Goal: Feedback & Contribution: Submit feedback/report problem

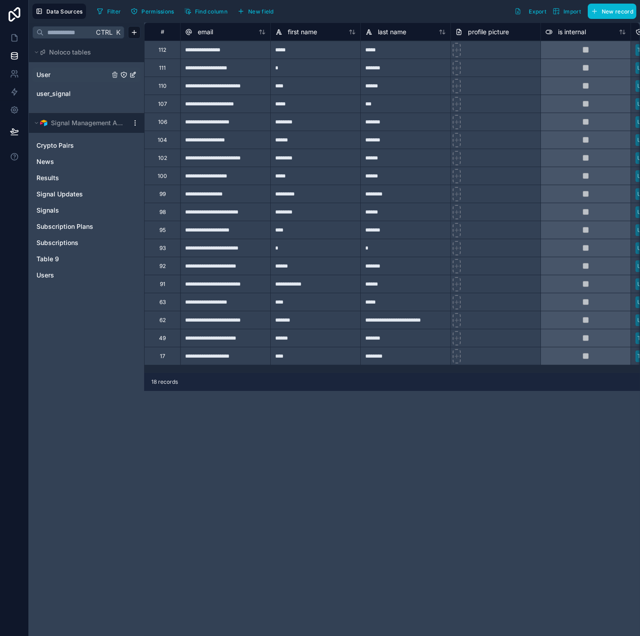
click at [50, 70] on span "User" at bounding box center [43, 74] width 14 height 9
click at [59, 93] on span "user_signal" at bounding box center [53, 93] width 34 height 9
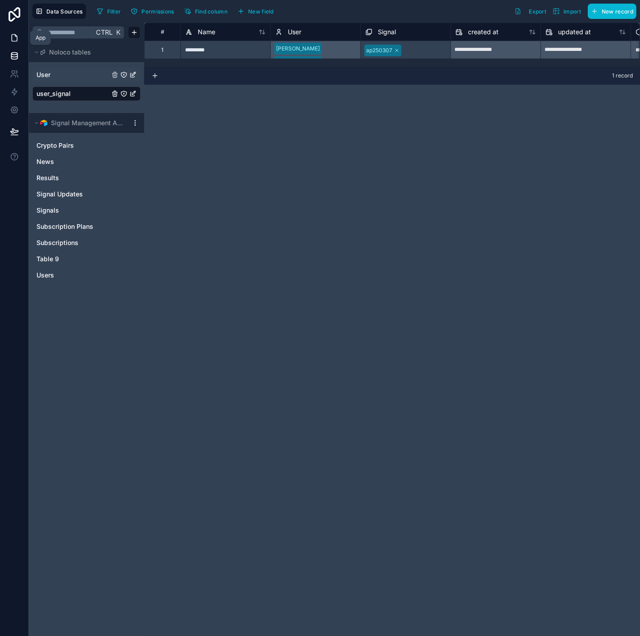
click at [14, 41] on icon at bounding box center [14, 38] width 5 height 7
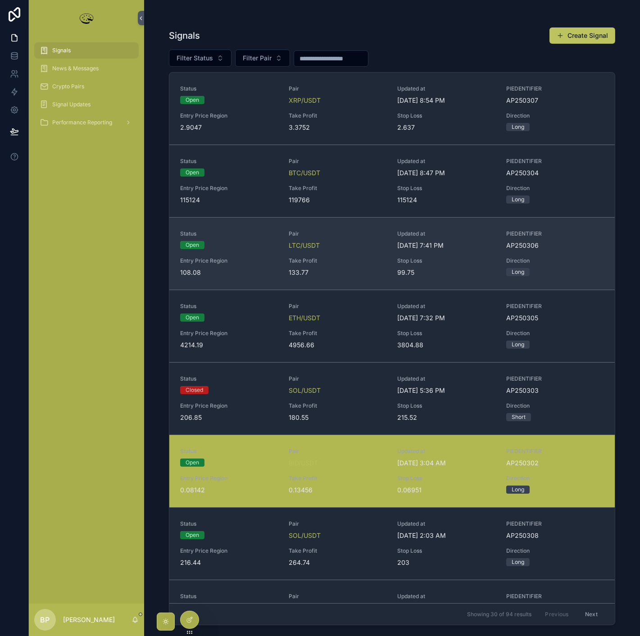
click at [343, 263] on span "Take Profit" at bounding box center [338, 260] width 98 height 7
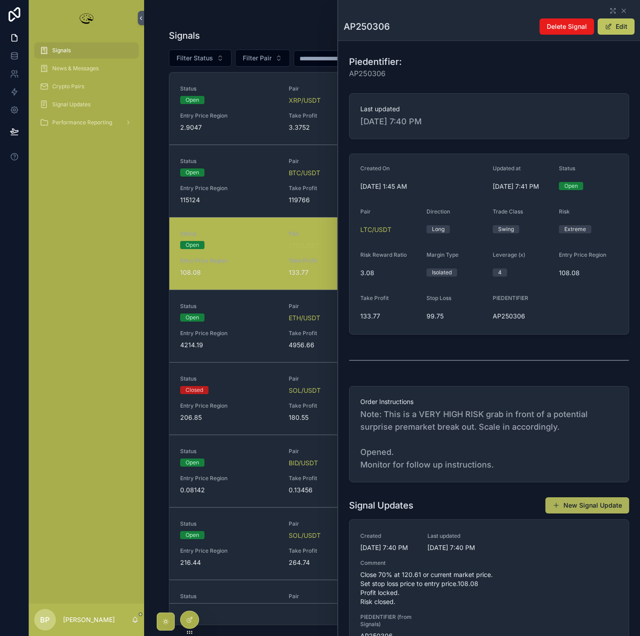
click at [595, 513] on button "New Signal Update" at bounding box center [587, 505] width 84 height 16
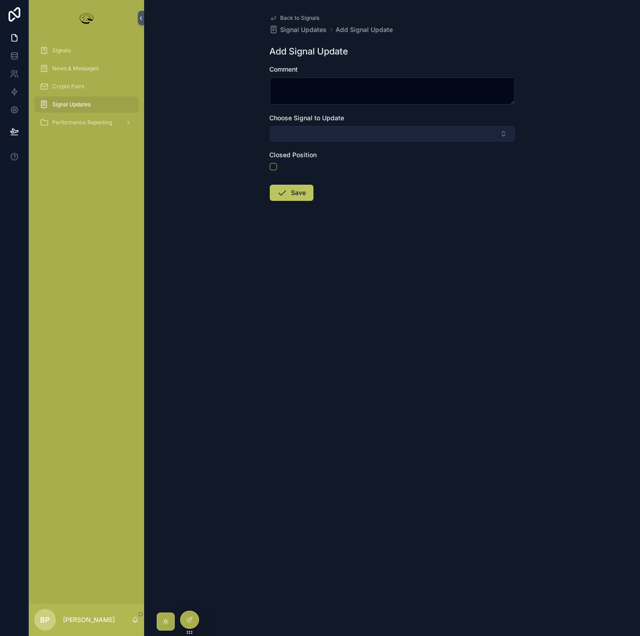
click at [311, 128] on button "Select Button" at bounding box center [392, 133] width 245 height 15
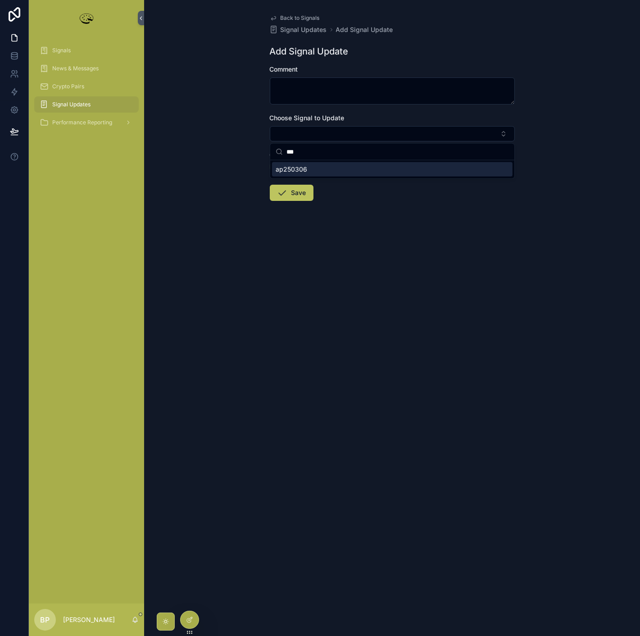
type input "***"
click at [287, 172] on span "ap250306" at bounding box center [292, 169] width 32 height 9
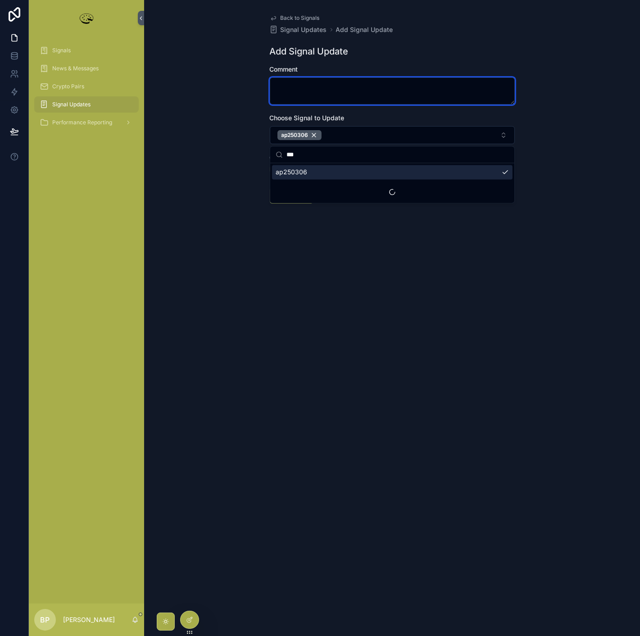
click at [298, 89] on textarea "scrollable content" at bounding box center [392, 90] width 245 height 27
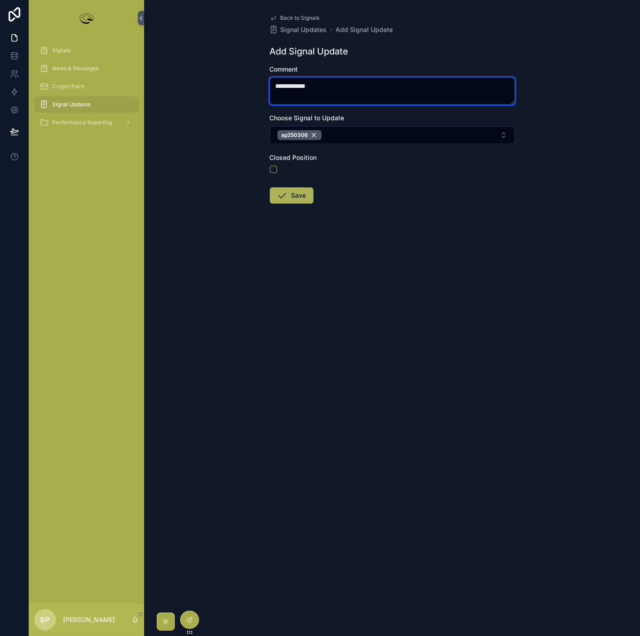
type textarea "**********"
click at [299, 196] on button "Save" at bounding box center [292, 195] width 44 height 16
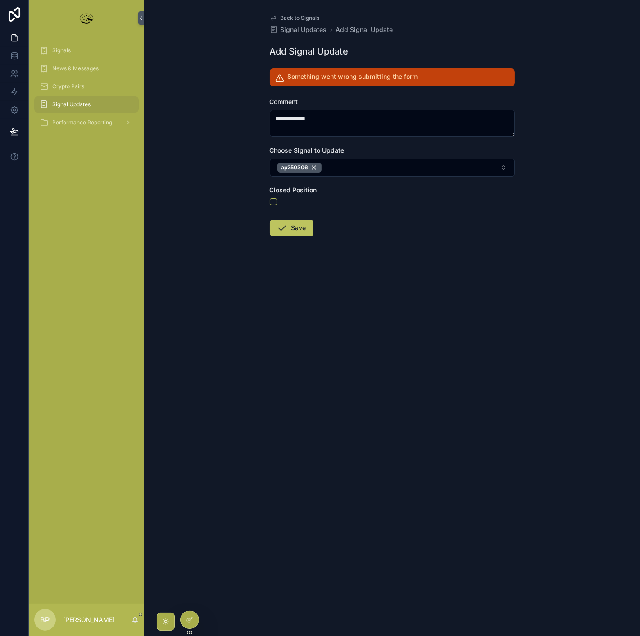
click at [281, 76] on icon "scrollable content" at bounding box center [279, 78] width 9 height 9
click at [76, 68] on span "News & Messages" at bounding box center [75, 68] width 46 height 7
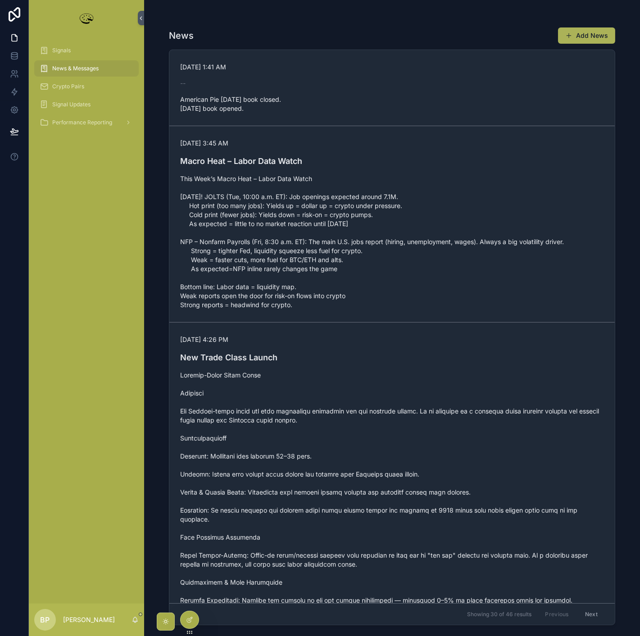
click at [588, 33] on button "Add News" at bounding box center [586, 35] width 57 height 16
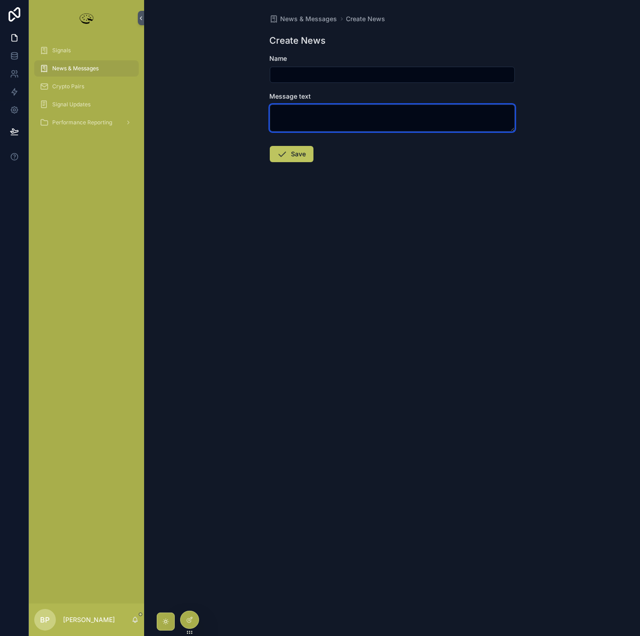
click at [307, 115] on textarea "scrollable content" at bounding box center [392, 117] width 245 height 27
type textarea "****"
click at [299, 154] on button "Save" at bounding box center [292, 154] width 44 height 16
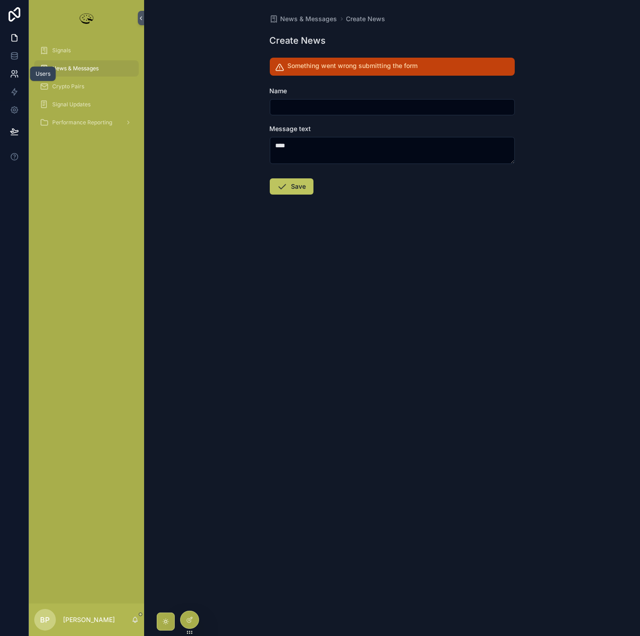
click at [19, 69] on link at bounding box center [14, 74] width 28 height 18
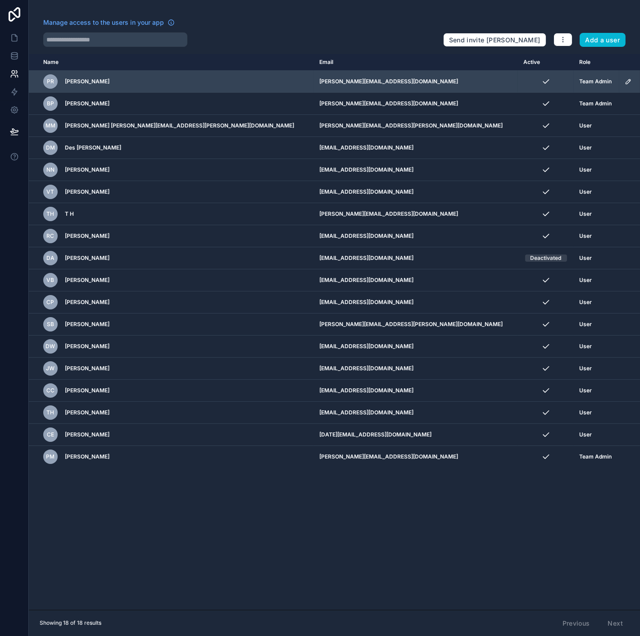
click at [625, 80] on icon "scrollable content" at bounding box center [628, 81] width 7 height 7
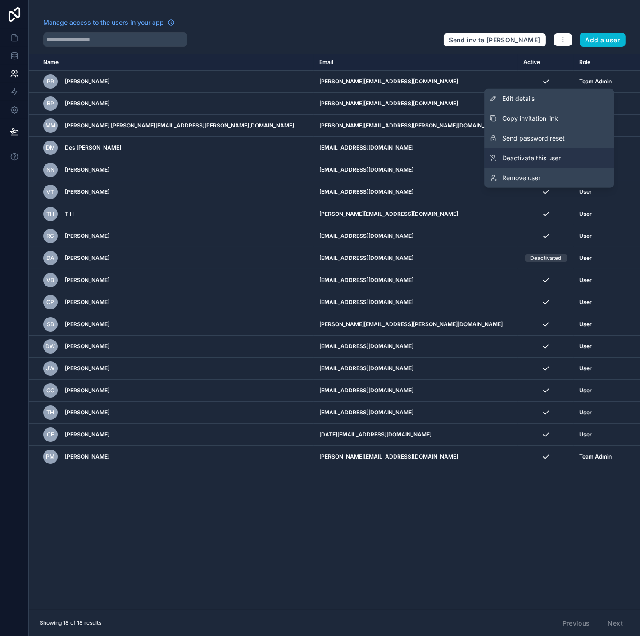
click at [519, 158] on span "Deactivate this user" at bounding box center [531, 158] width 59 height 9
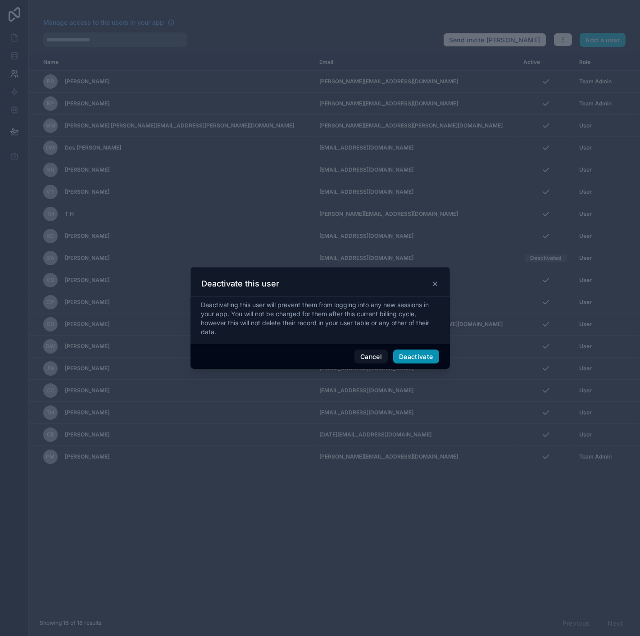
click at [420, 356] on button "Deactivate" at bounding box center [416, 356] width 46 height 14
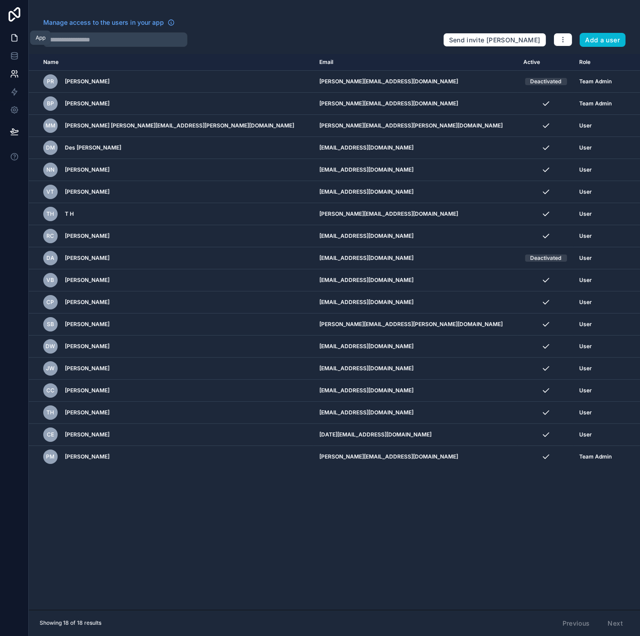
click at [12, 34] on icon at bounding box center [14, 37] width 9 height 9
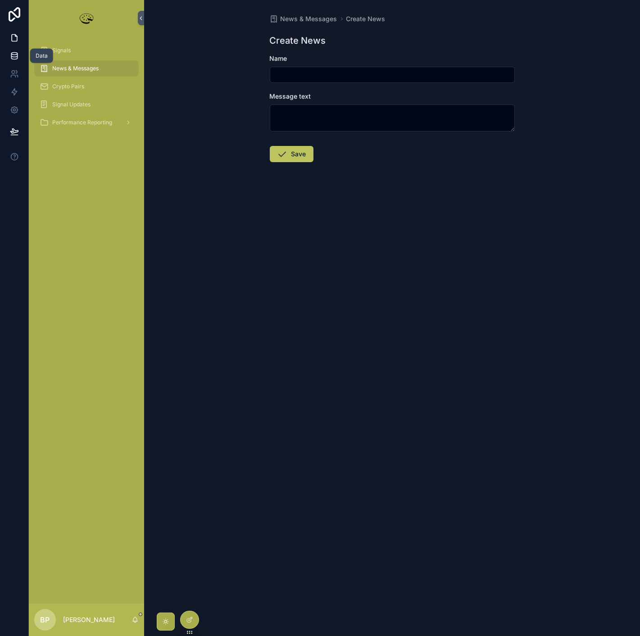
click at [12, 53] on icon at bounding box center [14, 55] width 9 height 9
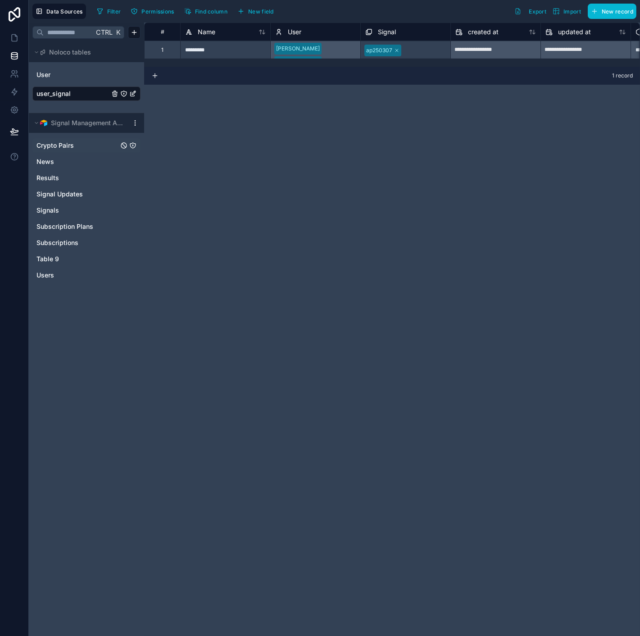
click at [49, 143] on span "Crypto Pairs" at bounding box center [54, 145] width 37 height 9
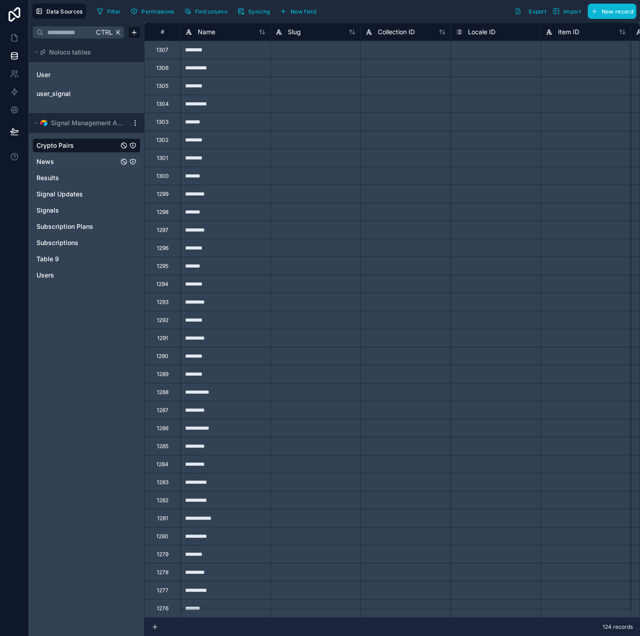
click at [47, 159] on span "News" at bounding box center [45, 161] width 18 height 9
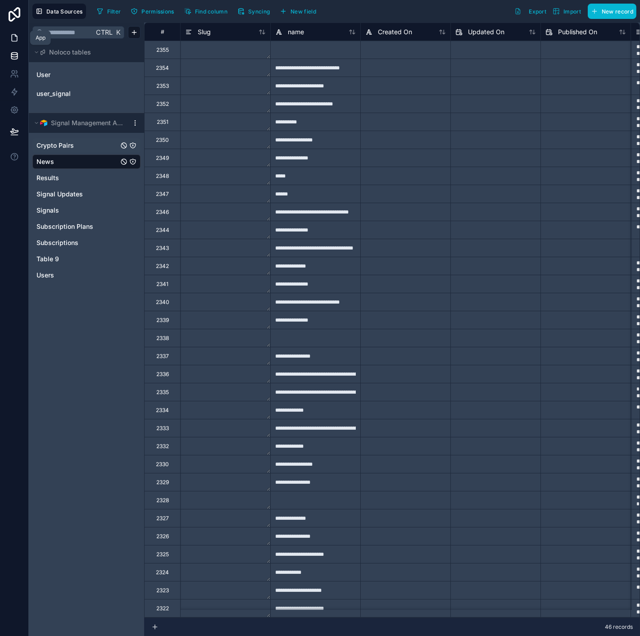
click at [14, 35] on icon at bounding box center [14, 37] width 9 height 9
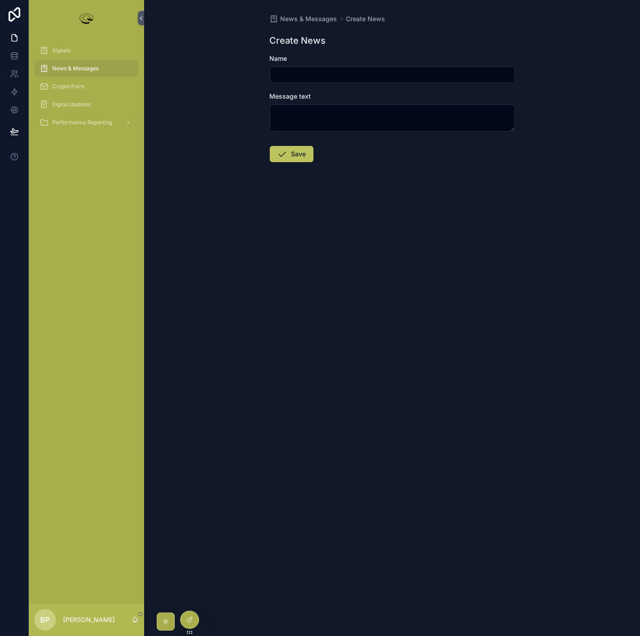
click at [66, 68] on span "News & Messages" at bounding box center [75, 68] width 46 height 7
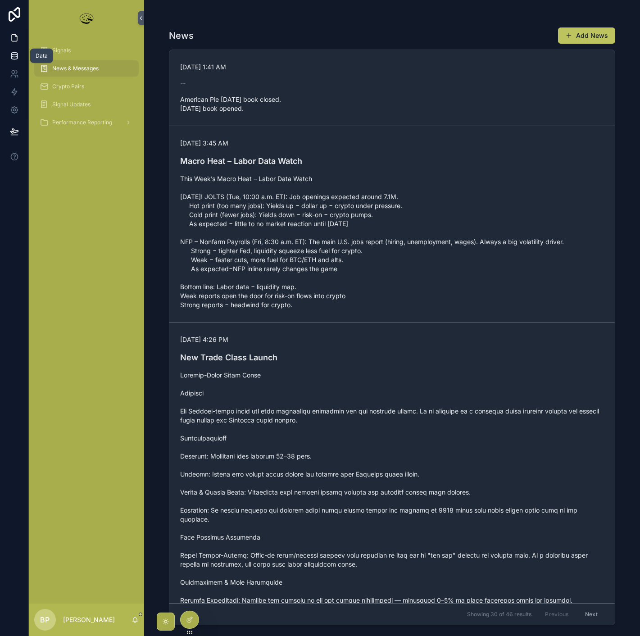
click at [13, 56] on icon at bounding box center [14, 56] width 6 height 4
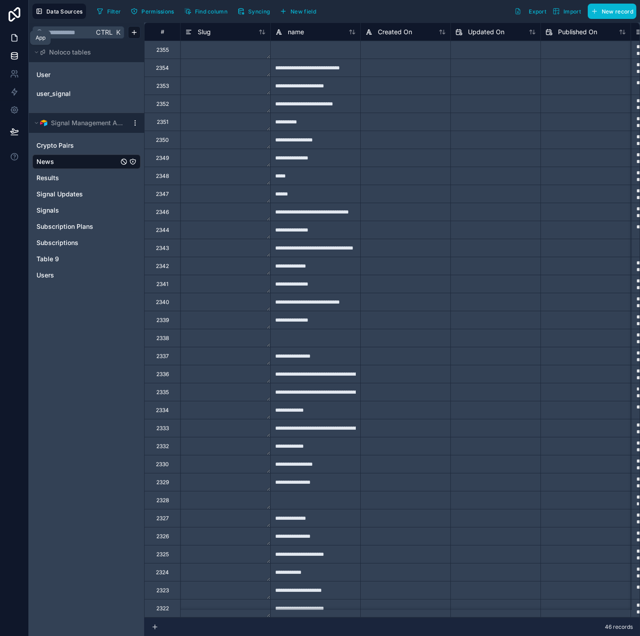
click at [14, 32] on link at bounding box center [14, 38] width 28 height 18
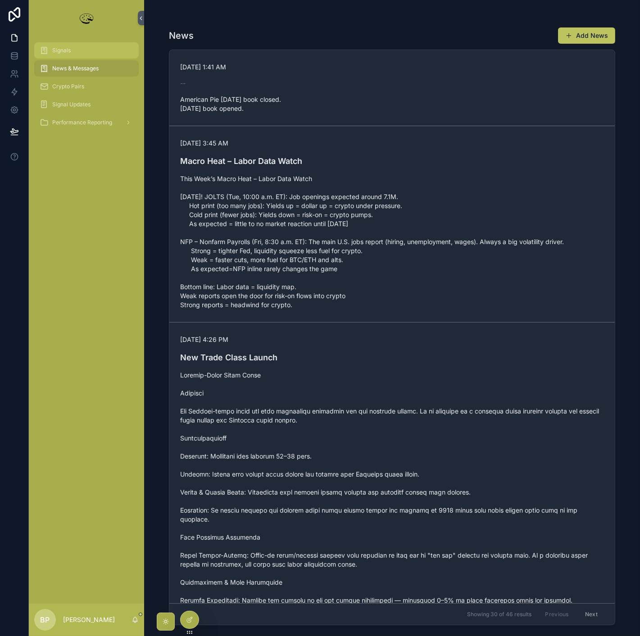
click at [59, 50] on span "Signals" at bounding box center [61, 50] width 18 height 7
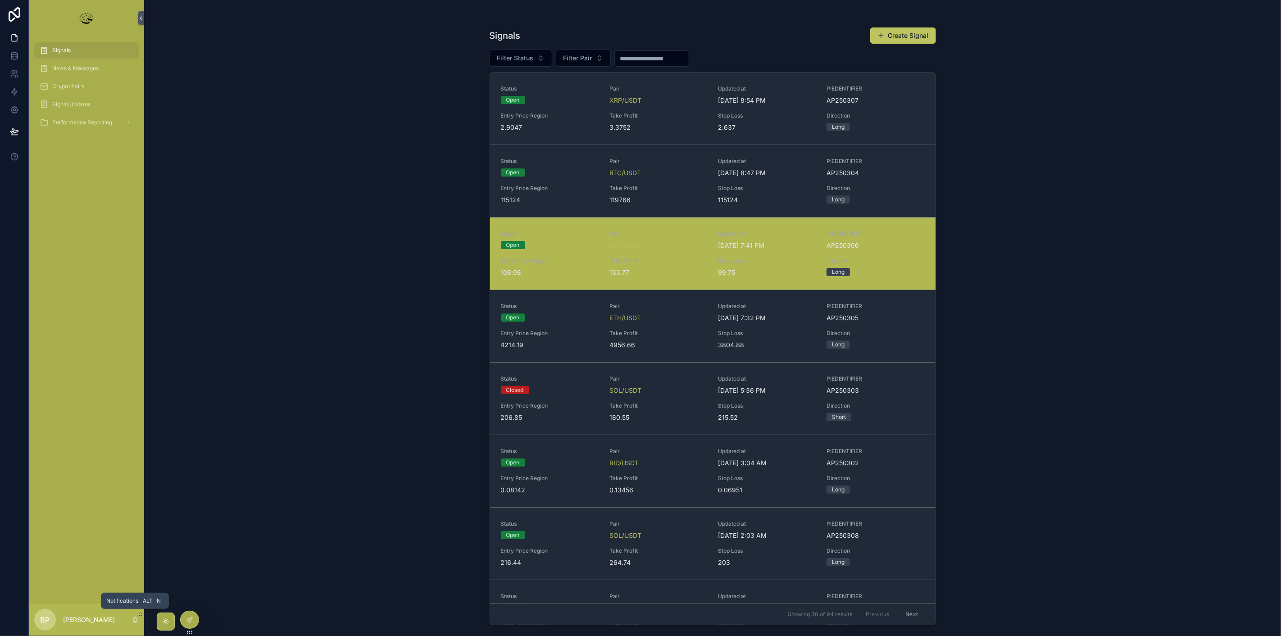
click at [133, 620] on icon "scrollable content" at bounding box center [135, 619] width 5 height 4
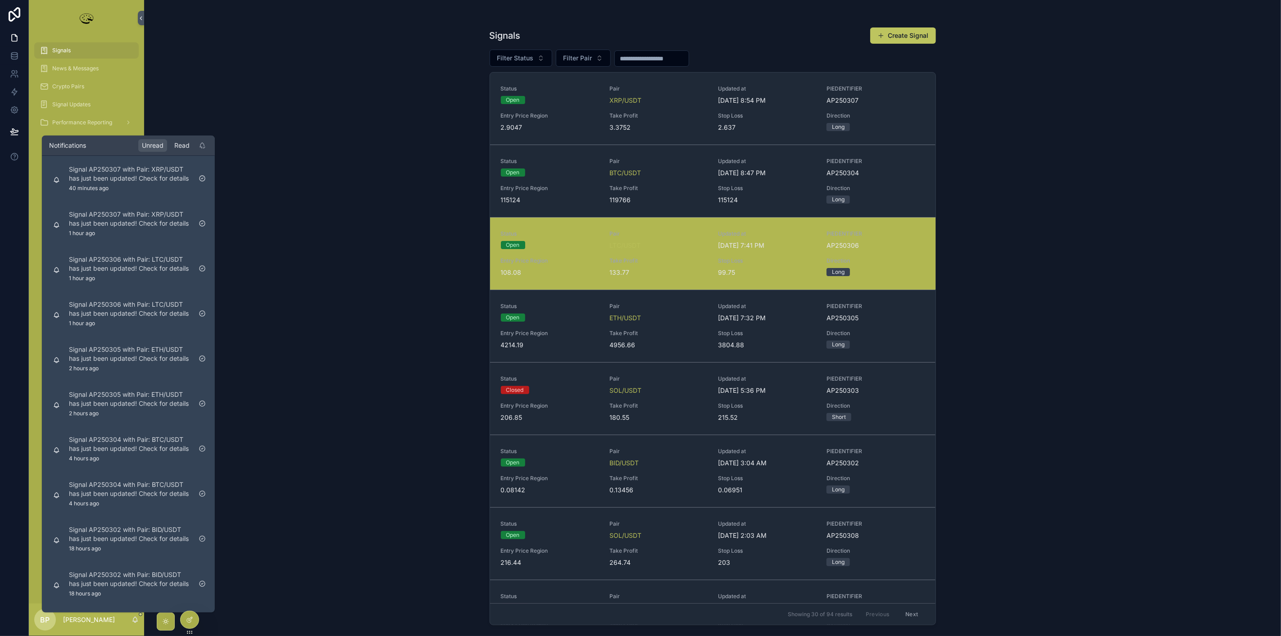
click at [188, 145] on div "Read" at bounding box center [182, 145] width 23 height 13
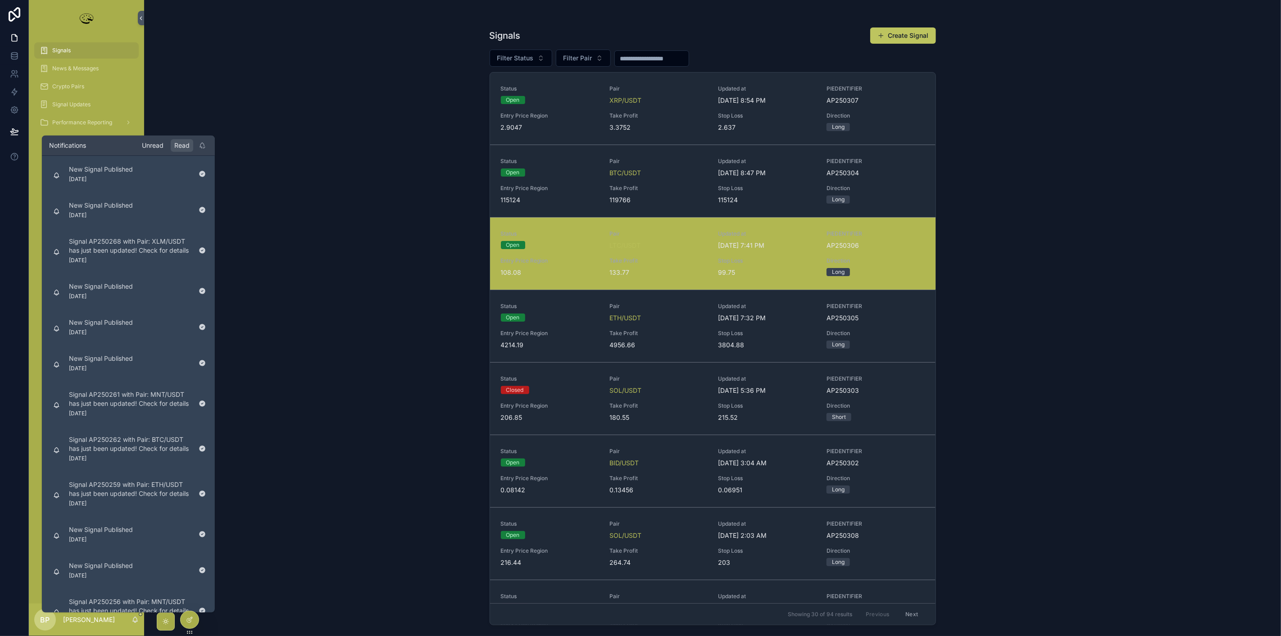
click at [154, 145] on div "Unread" at bounding box center [152, 145] width 29 height 13
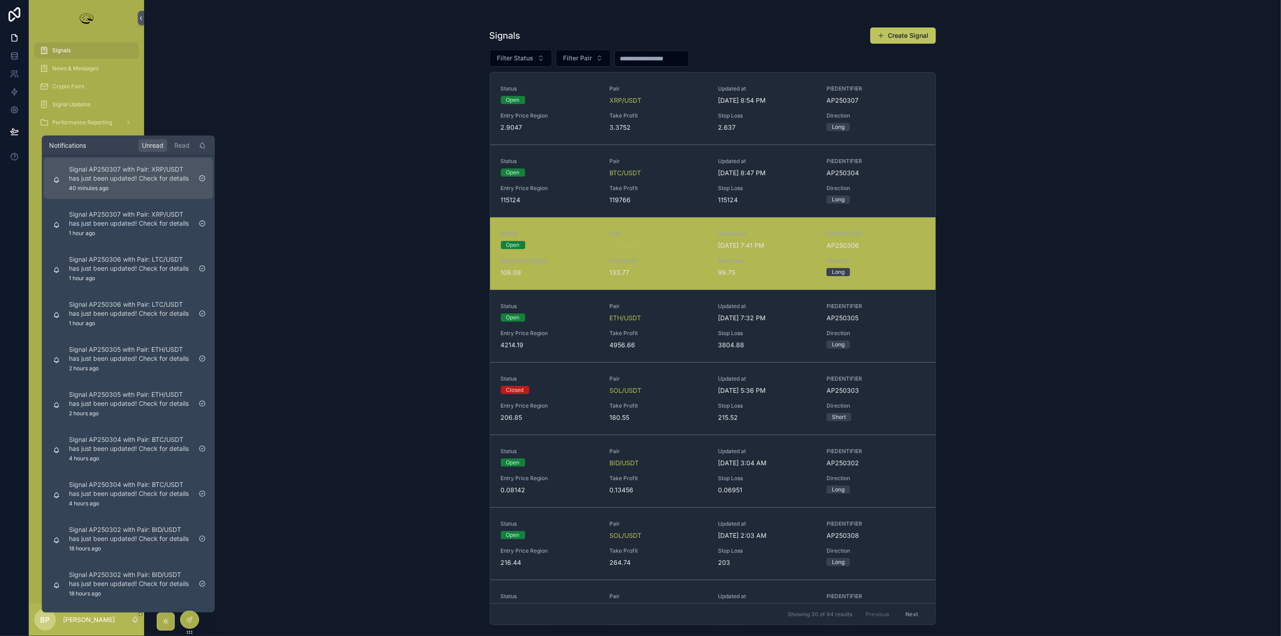
click at [114, 181] on p "Signal AP250307 with Pair: XRP/USDT has just been updated! Check for details" at bounding box center [130, 174] width 122 height 18
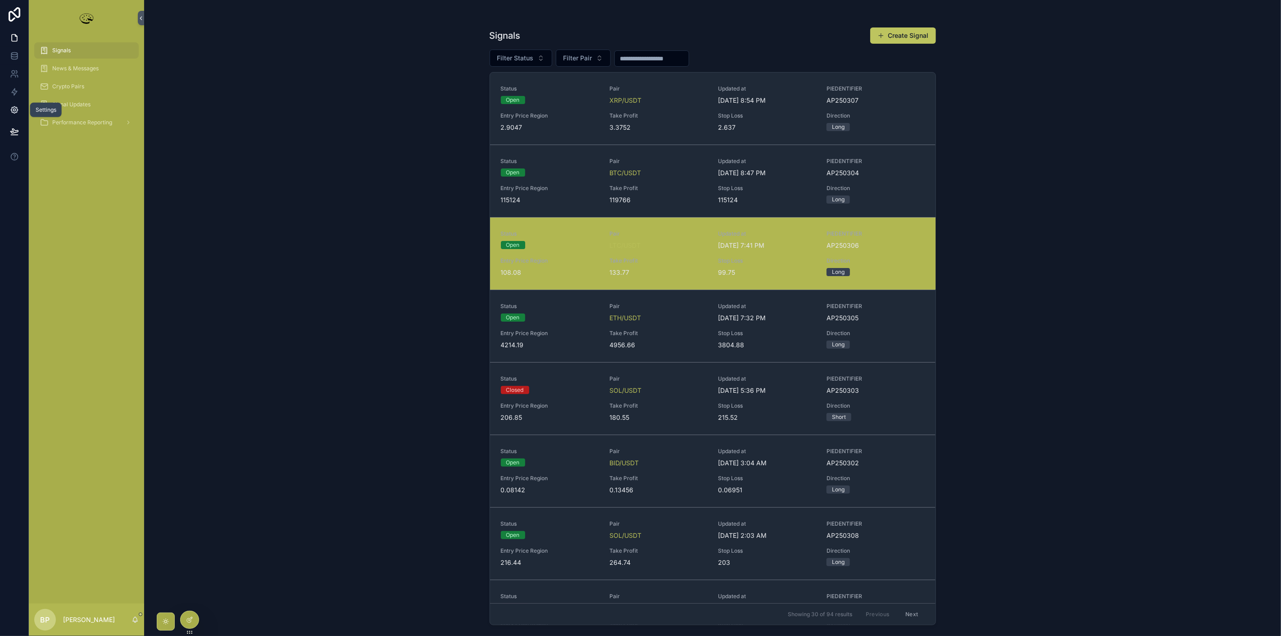
click at [14, 108] on icon at bounding box center [14, 109] width 9 height 9
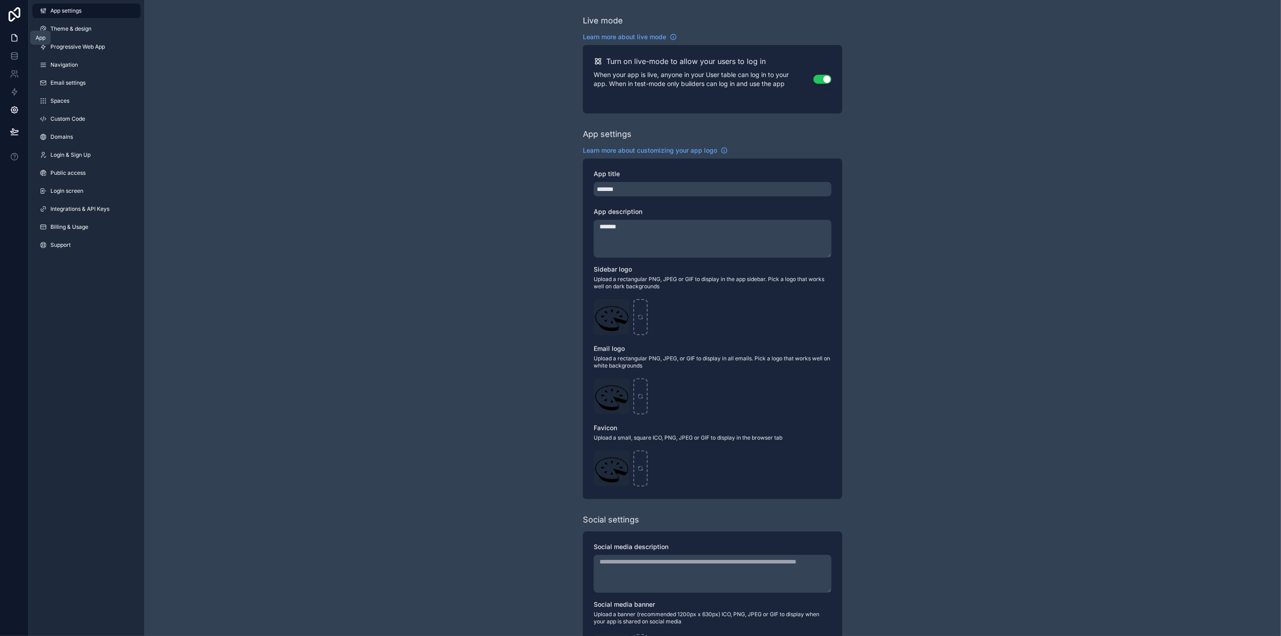
click at [14, 36] on icon at bounding box center [14, 37] width 9 height 9
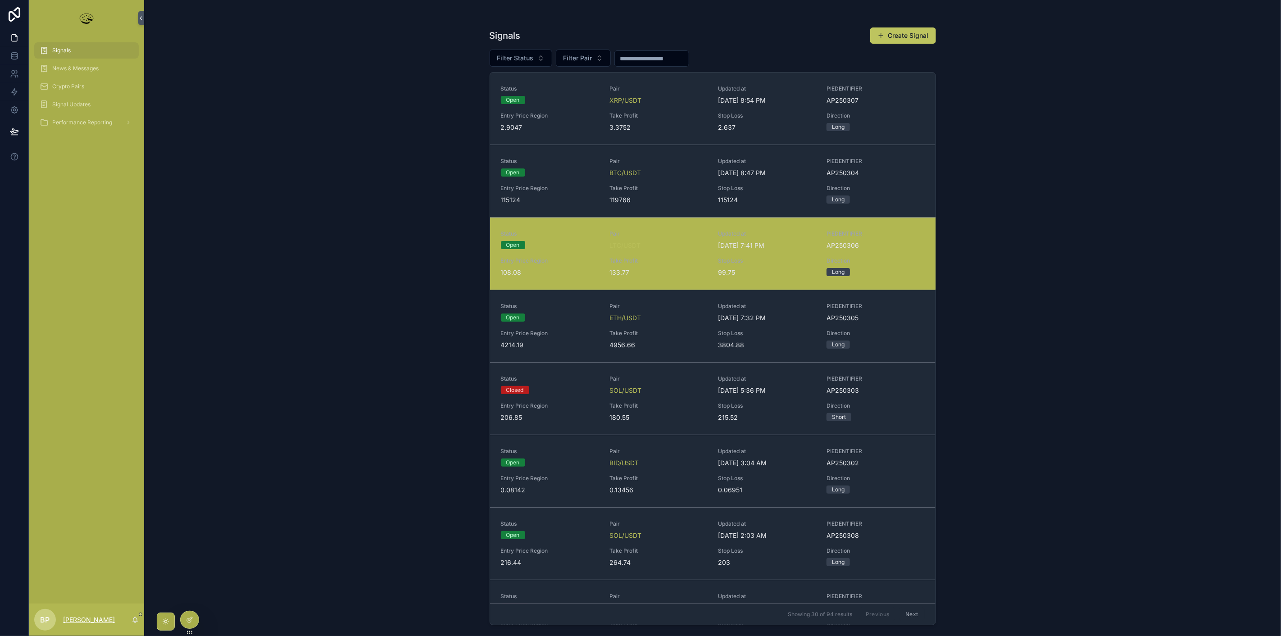
click at [78, 619] on p "[PERSON_NAME]" at bounding box center [89, 619] width 52 height 9
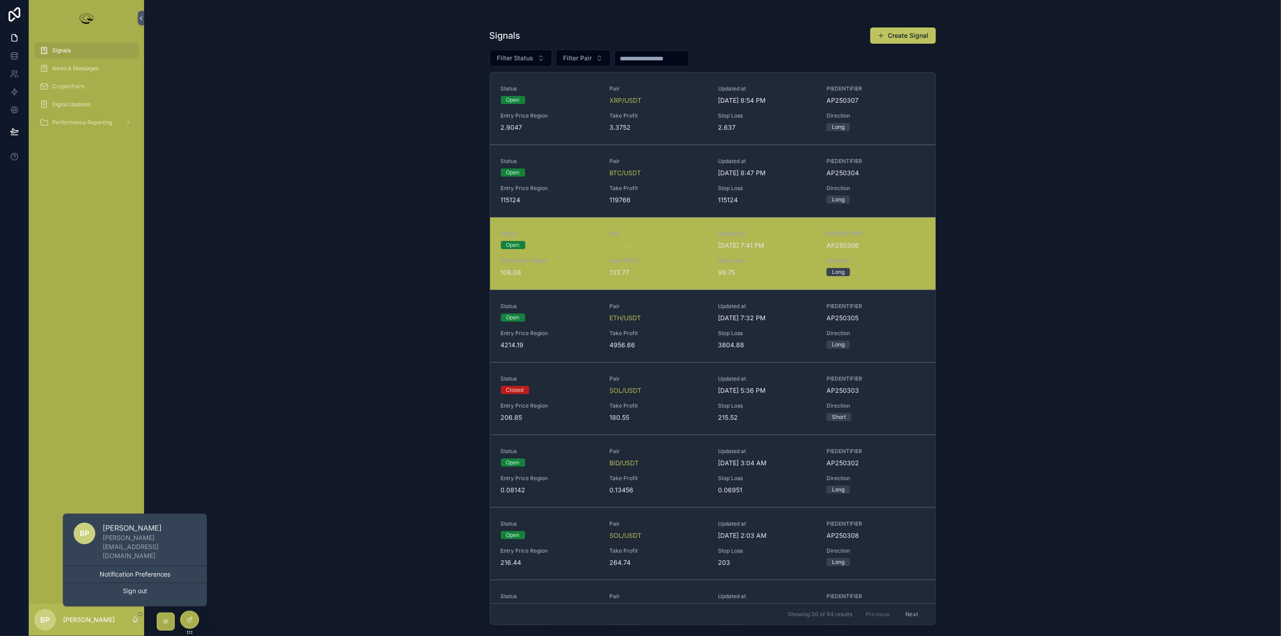
click at [98, 242] on div "Signals News & Messages Crypto Pairs Signal Updates Performance Reporting" at bounding box center [86, 319] width 115 height 567
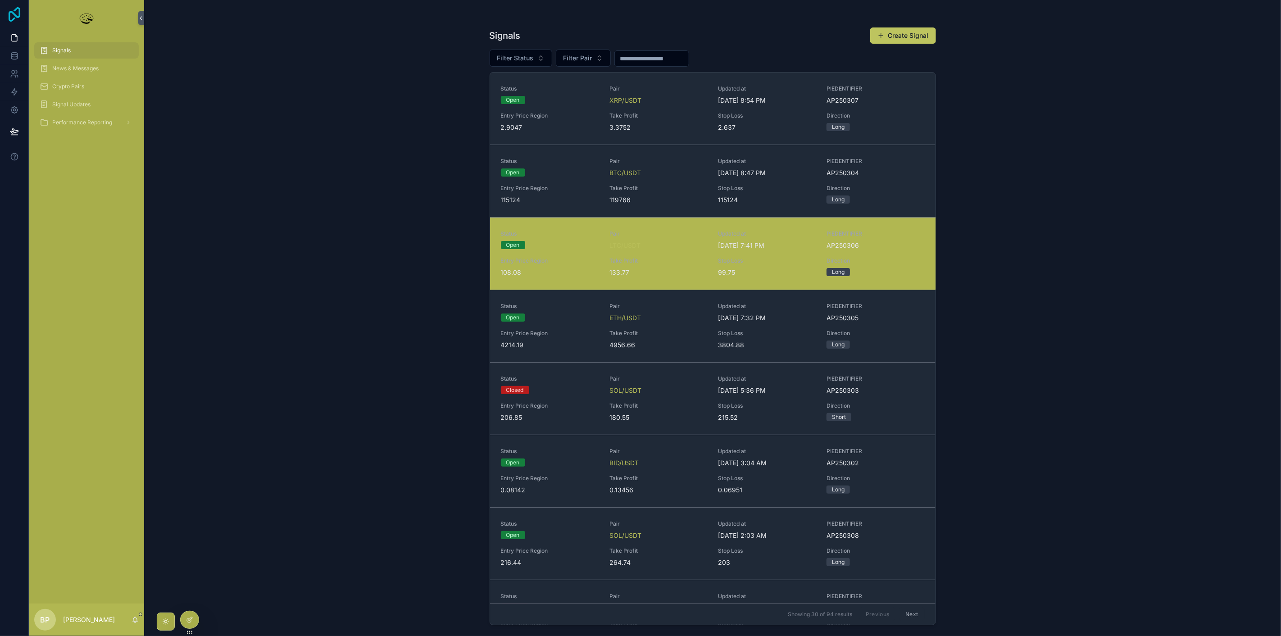
click at [15, 14] on icon at bounding box center [14, 14] width 18 height 14
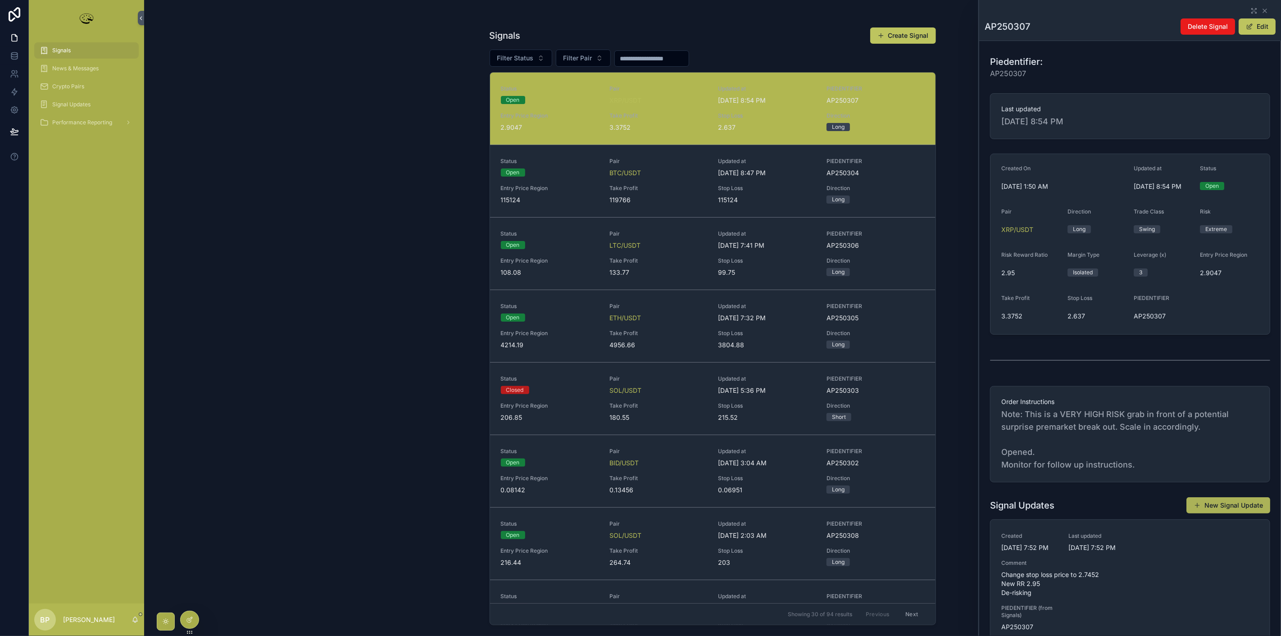
click at [1223, 502] on button "New Signal Update" at bounding box center [1228, 505] width 84 height 16
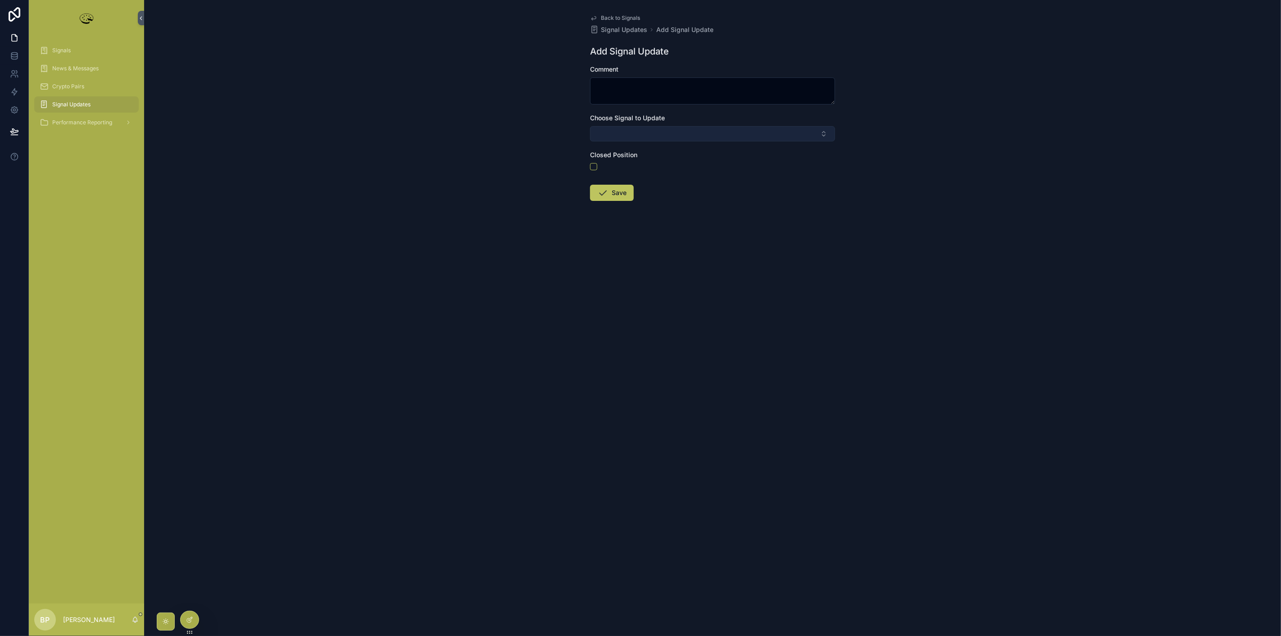
click at [639, 137] on button "Select Button" at bounding box center [712, 133] width 245 height 15
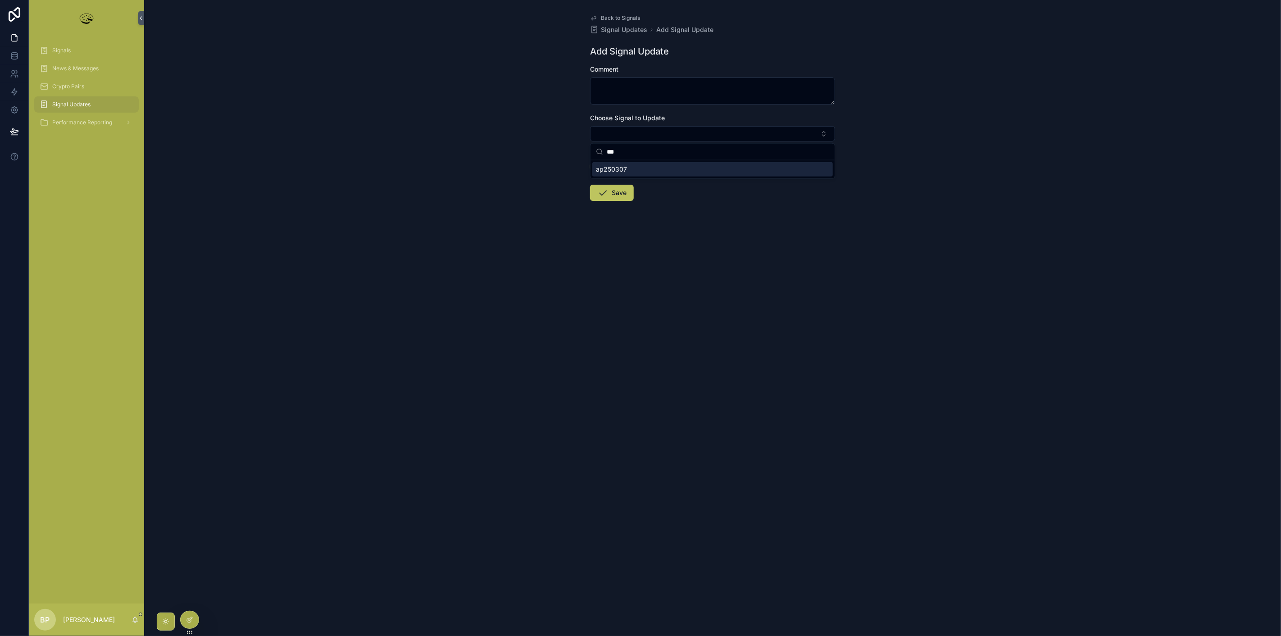
type input "***"
click at [623, 173] on span "ap250307" at bounding box center [611, 169] width 31 height 9
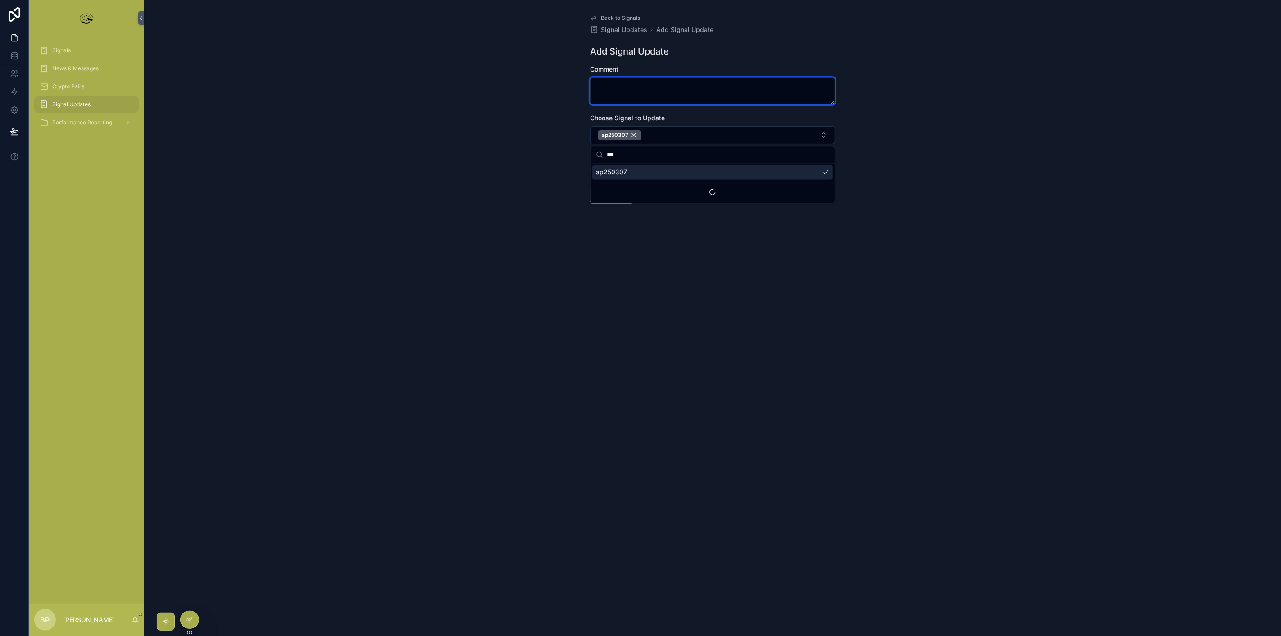
click at [620, 82] on textarea "scrollable content" at bounding box center [712, 90] width 245 height 27
type textarea "****"
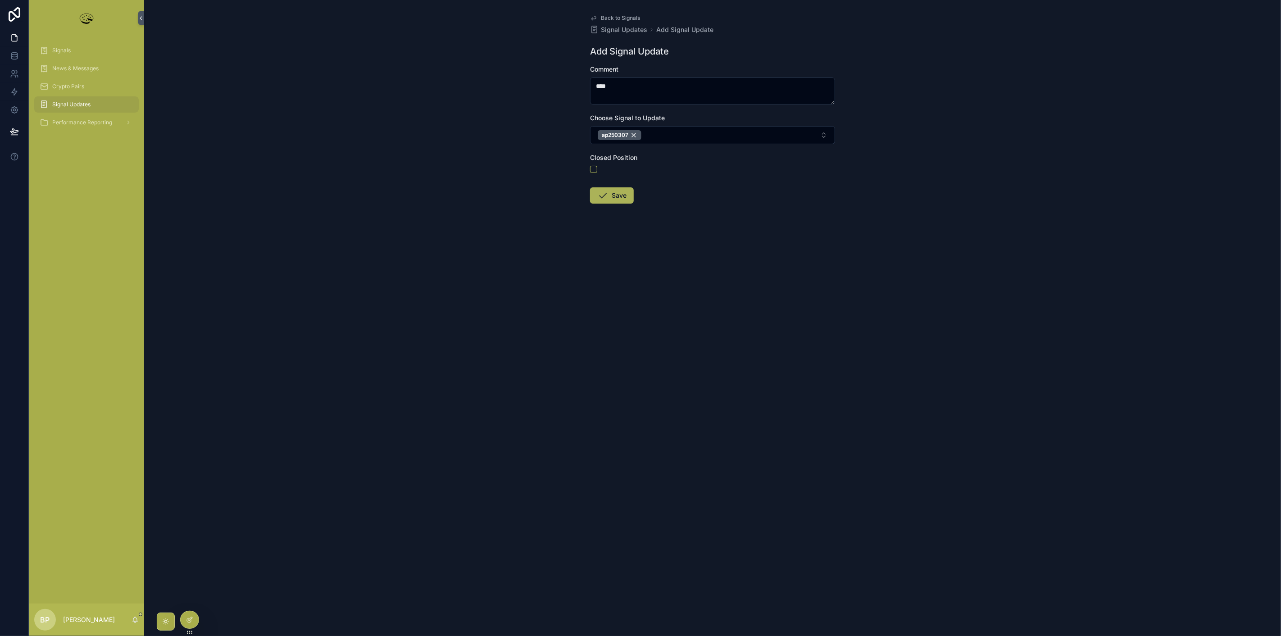
click at [624, 196] on button "Save" at bounding box center [612, 195] width 44 height 16
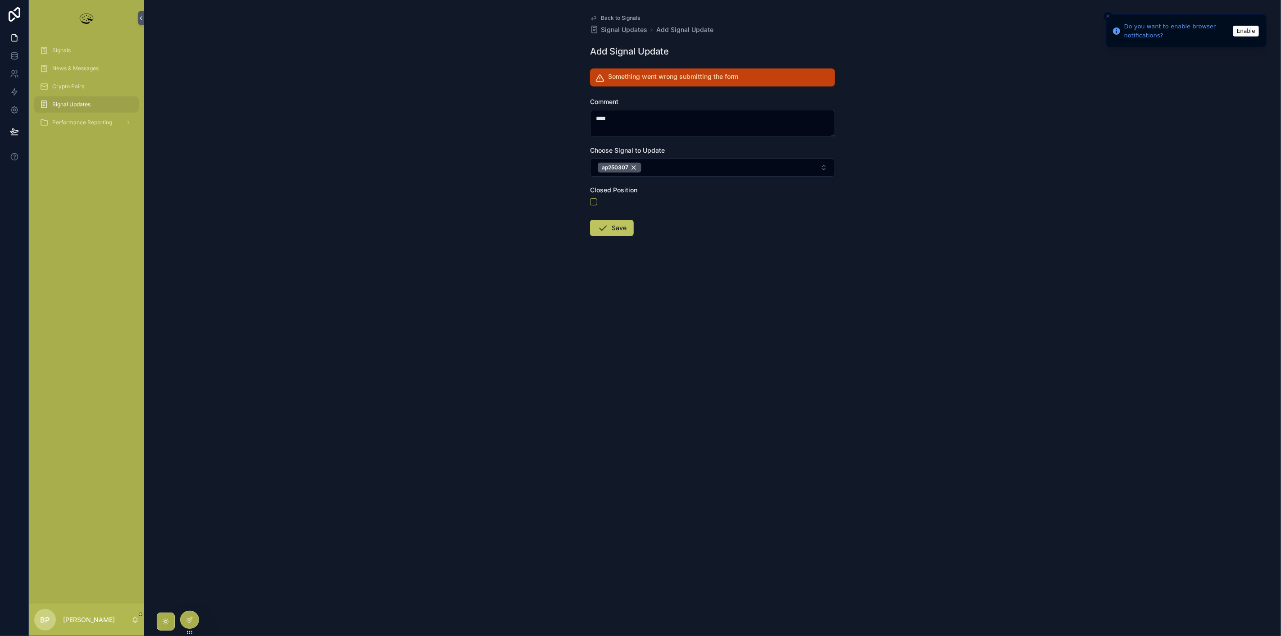
click at [1238, 31] on button "Enable" at bounding box center [1246, 31] width 26 height 11
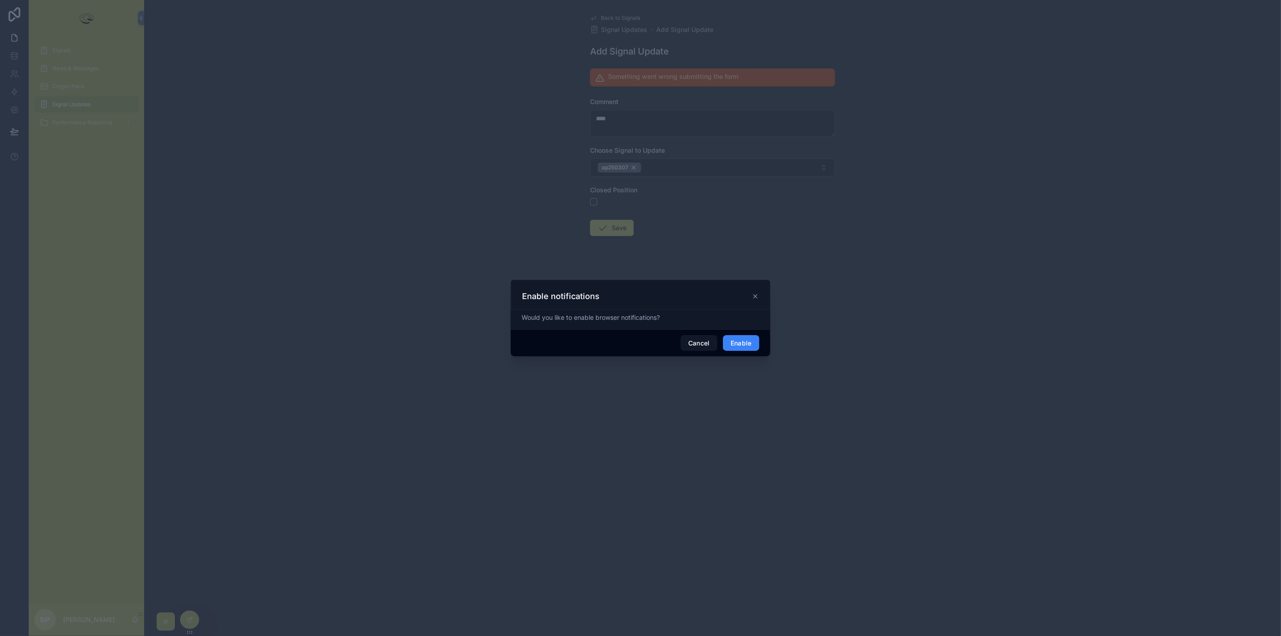
click at [742, 347] on button "Enable" at bounding box center [741, 343] width 36 height 16
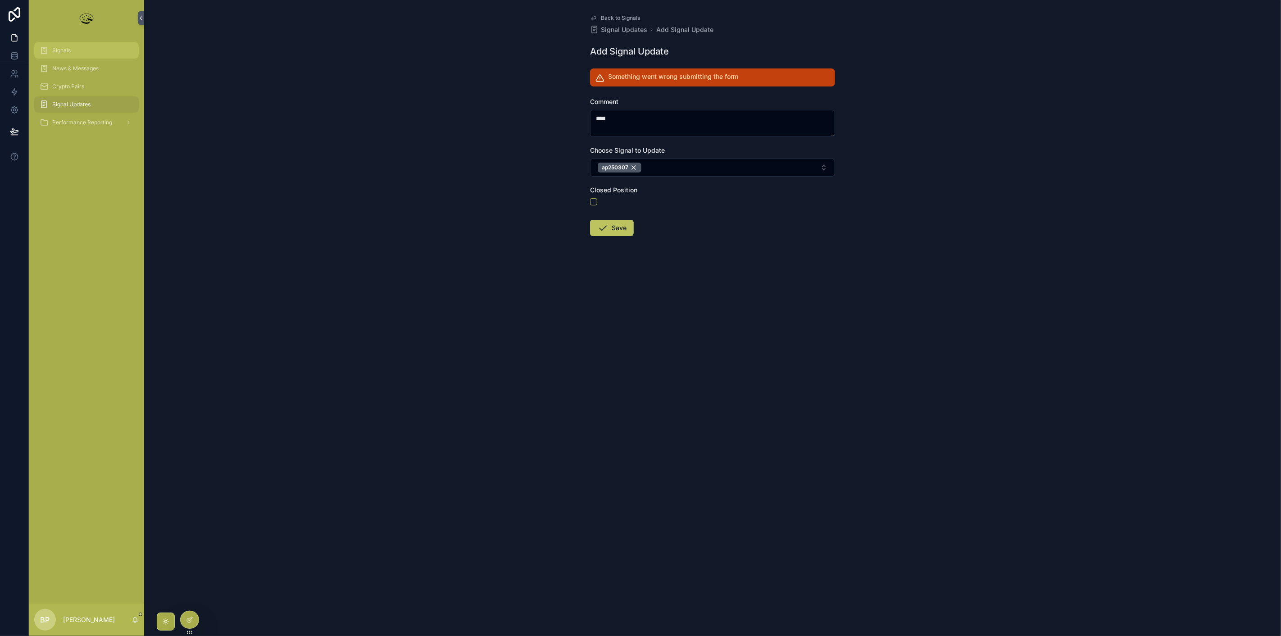
click at [57, 50] on span "Signals" at bounding box center [61, 50] width 18 height 7
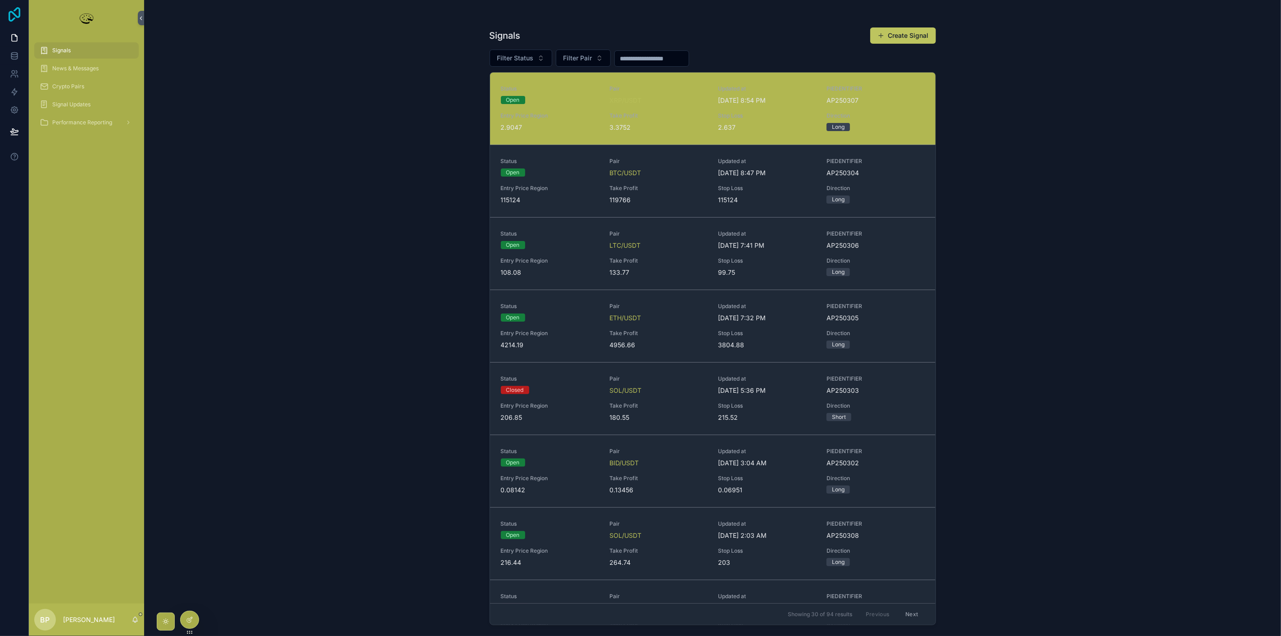
click at [16, 13] on icon at bounding box center [14, 14] width 18 height 14
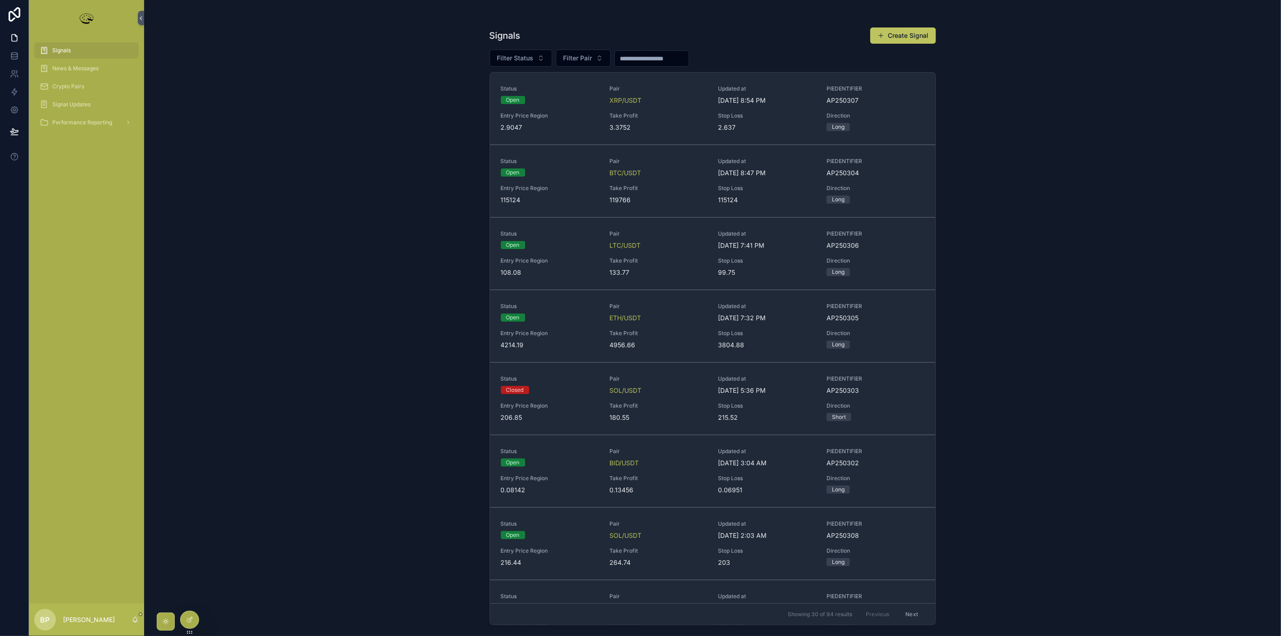
click at [89, 627] on div "BP Brett Partica" at bounding box center [86, 619] width 115 height 32
click at [89, 619] on p "[PERSON_NAME]" at bounding box center [89, 619] width 52 height 9
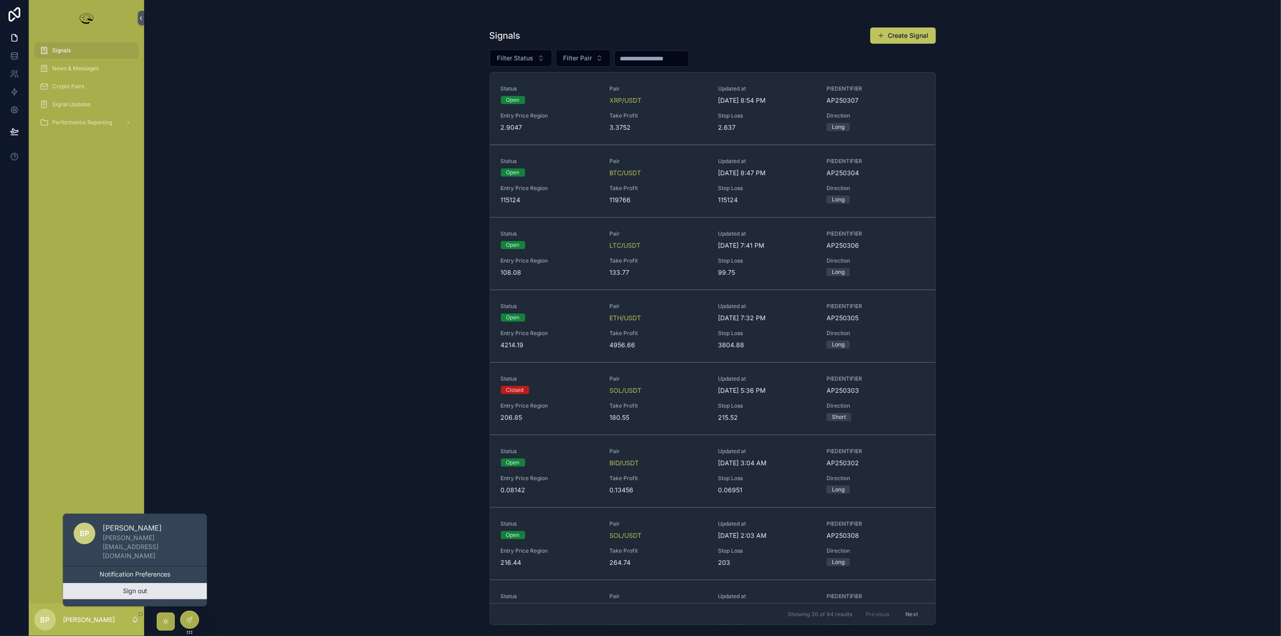
click at [119, 592] on button "Sign out" at bounding box center [135, 591] width 144 height 16
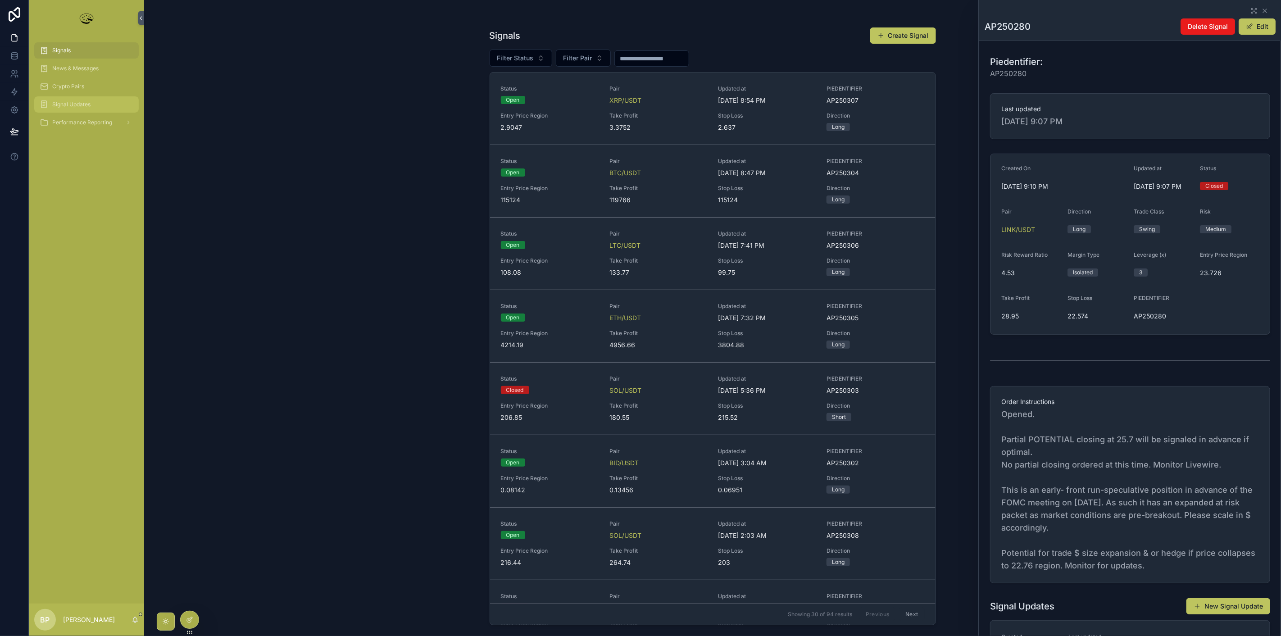
click at [95, 112] on link "Signal Updates" at bounding box center [86, 104] width 104 height 16
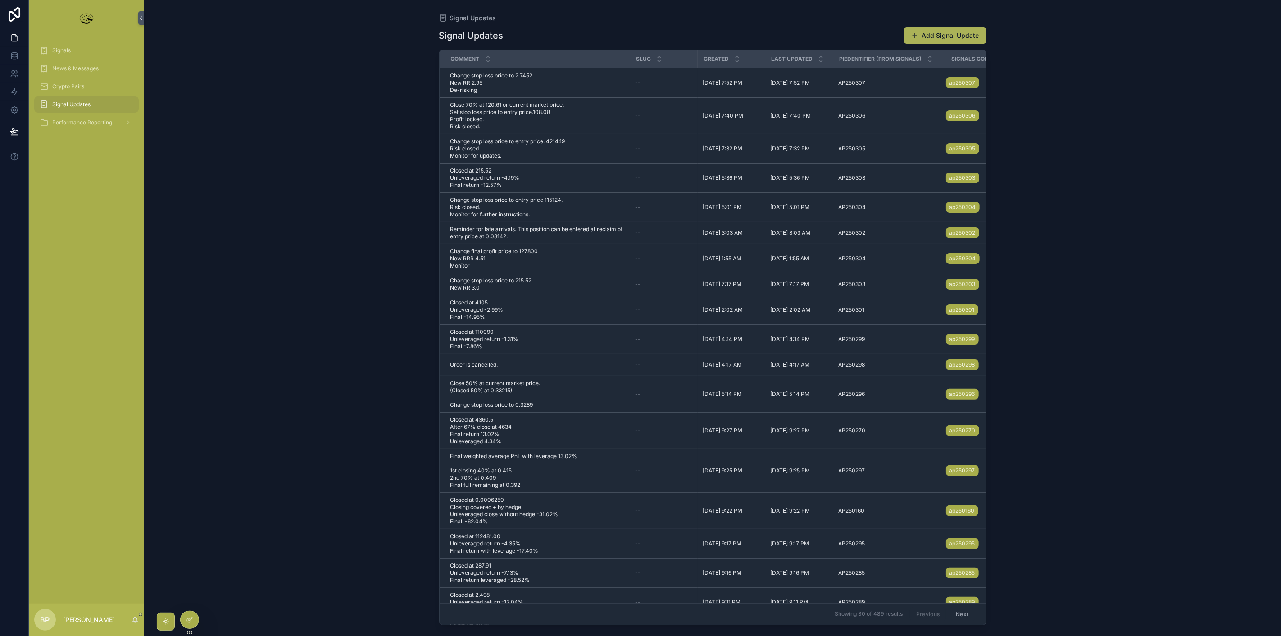
click at [939, 35] on button "Add Signal Update" at bounding box center [945, 35] width 82 height 16
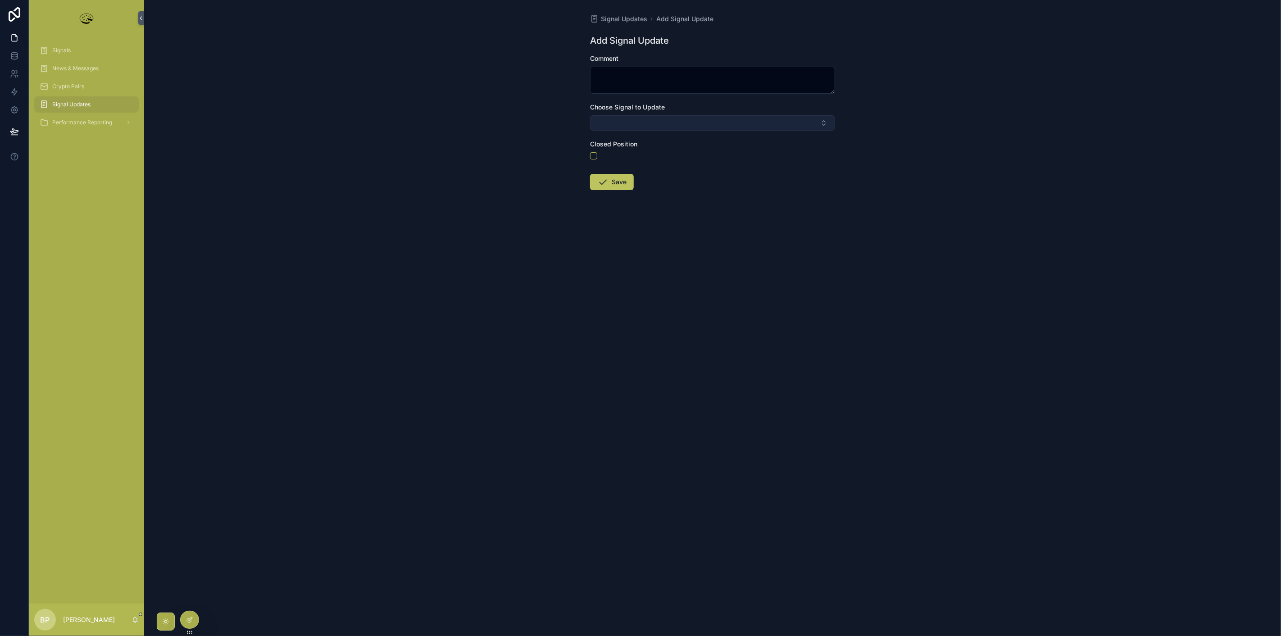
click at [610, 119] on button "Select Button" at bounding box center [712, 122] width 245 height 15
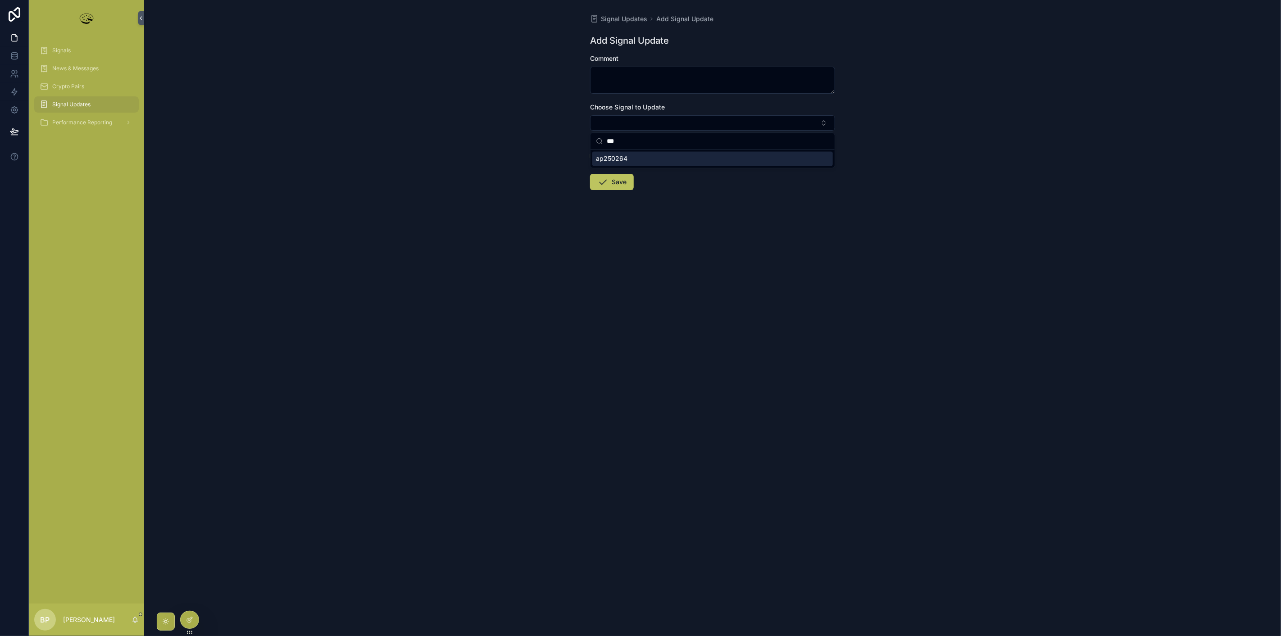
type input "***"
click at [614, 164] on div "ap250264" at bounding box center [712, 158] width 240 height 14
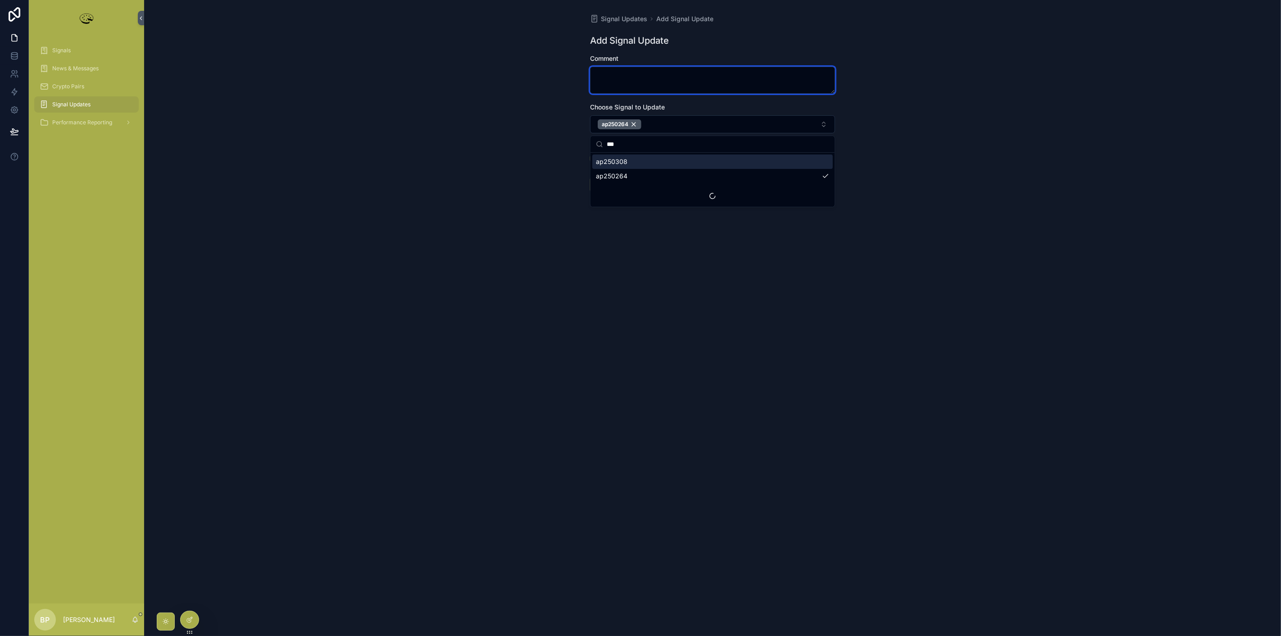
click at [620, 77] on textarea "scrollable content" at bounding box center [712, 80] width 245 height 27
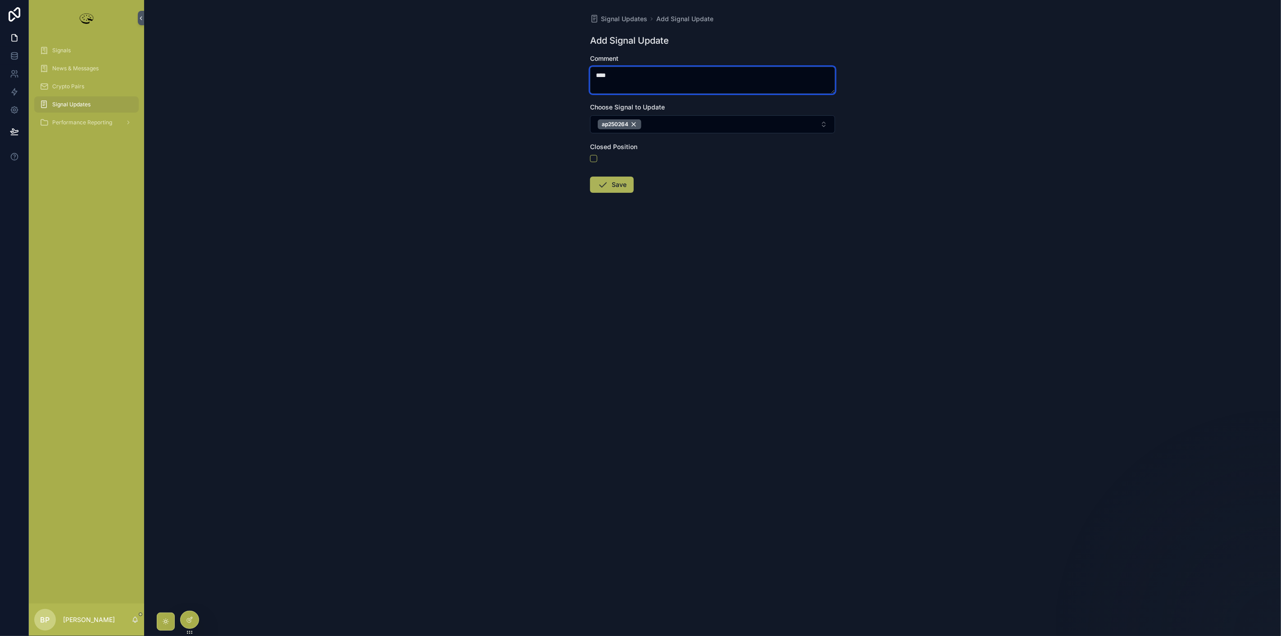
type textarea "****"
click at [623, 186] on button "Save" at bounding box center [612, 185] width 44 height 16
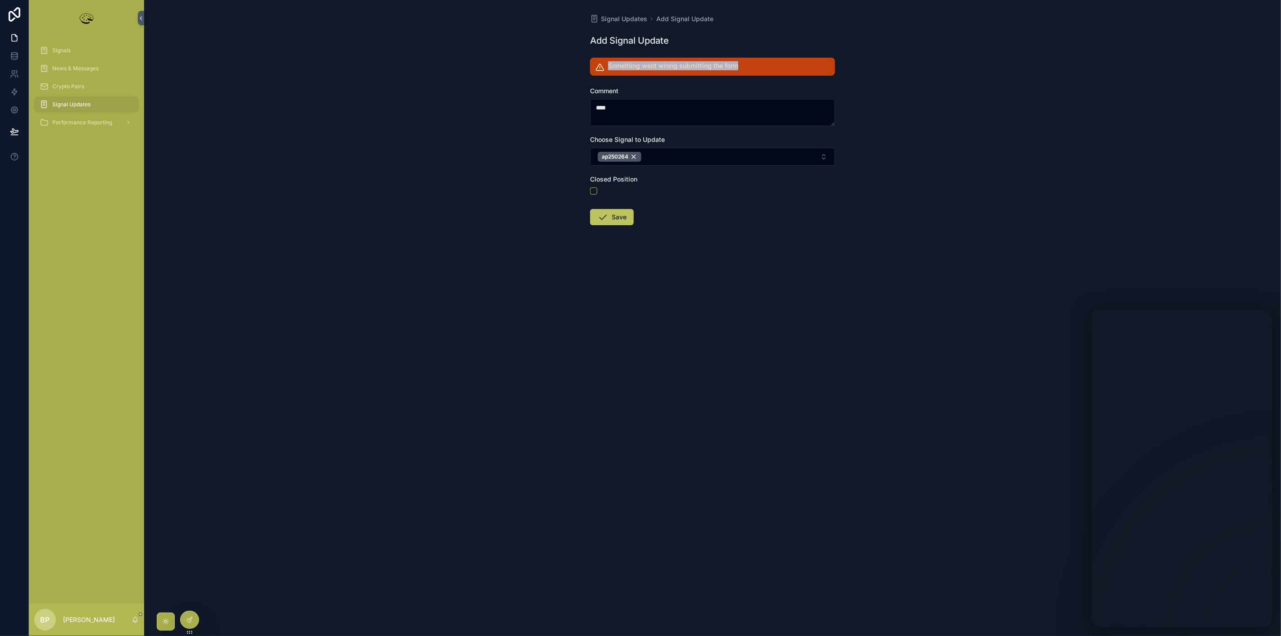
drag, startPoint x: 739, startPoint y: 63, endPoint x: 603, endPoint y: 64, distance: 136.0
click at [603, 64] on div "Something went wrong submitting the form" at bounding box center [712, 67] width 245 height 18
copy h2 "Something went wrong submitting the form"
click at [77, 70] on span "News & Messages" at bounding box center [75, 68] width 46 height 7
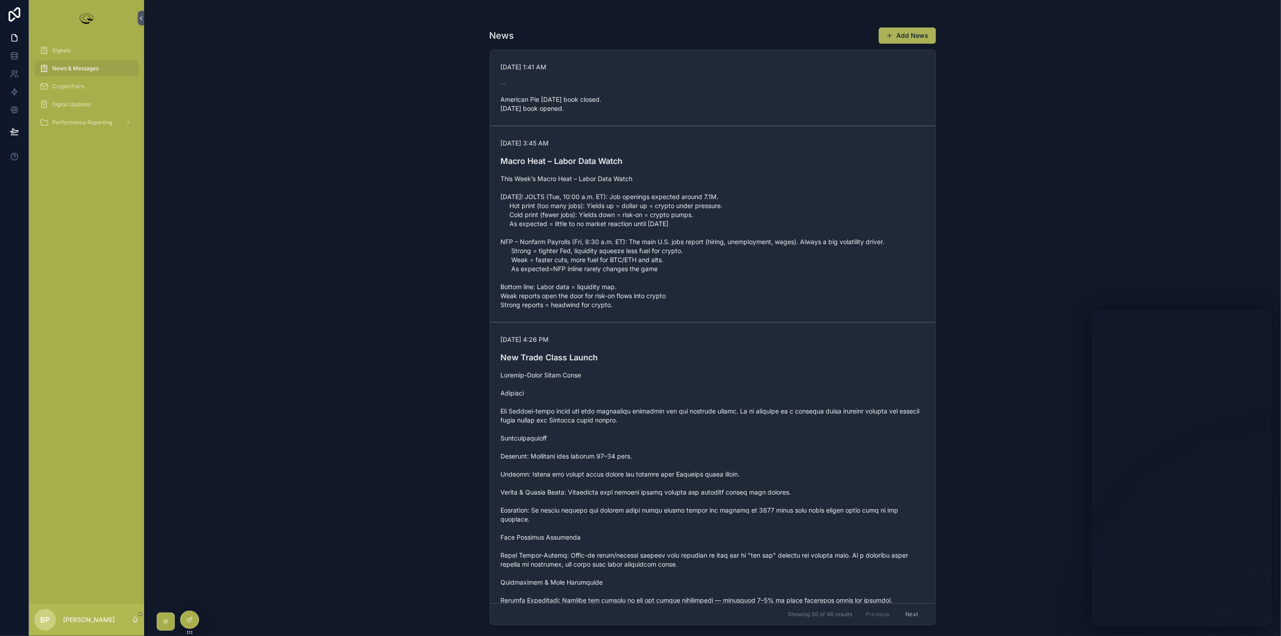
click at [912, 39] on button "Add News" at bounding box center [907, 35] width 57 height 16
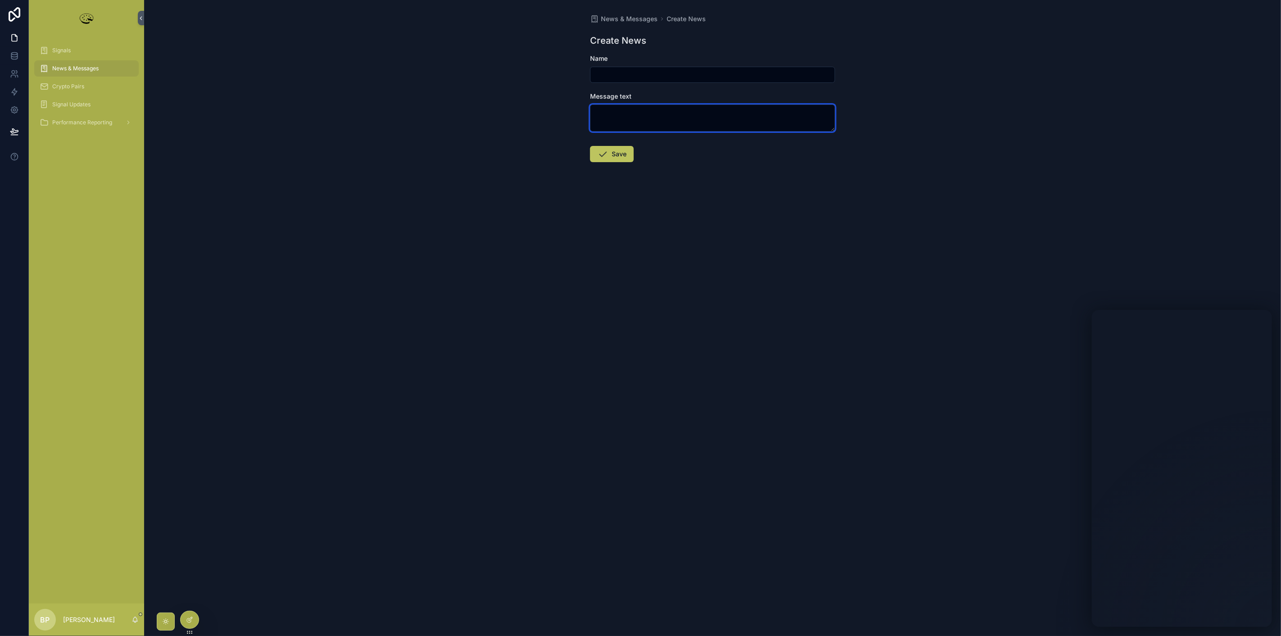
click at [611, 113] on textarea "scrollable content" at bounding box center [712, 117] width 245 height 27
type textarea "****"
click at [614, 72] on input "scrollable content" at bounding box center [712, 74] width 244 height 13
type input "****"
click at [612, 155] on button "Save" at bounding box center [612, 154] width 44 height 16
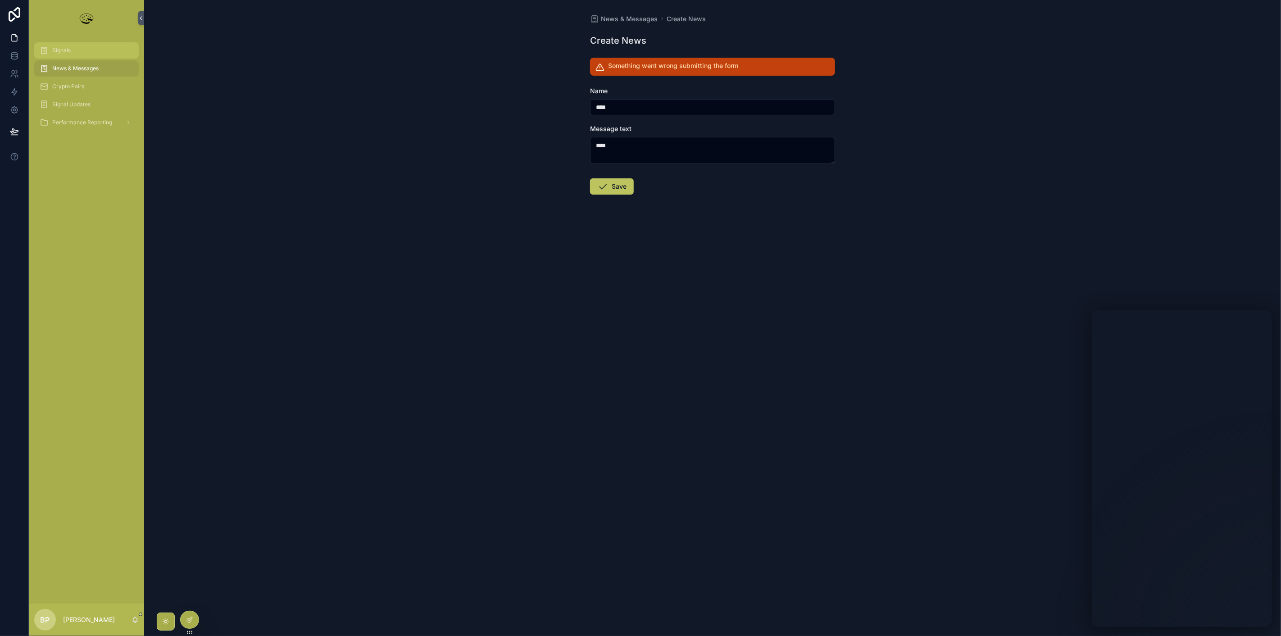
click at [60, 50] on span "Signals" at bounding box center [61, 50] width 18 height 7
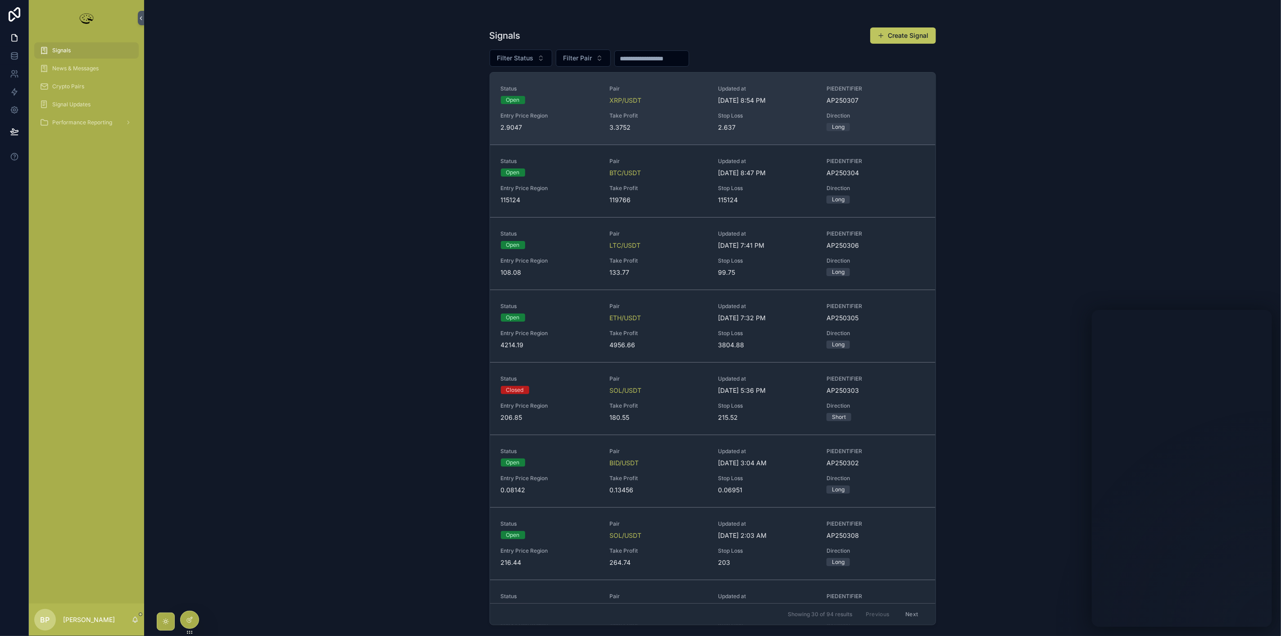
click at [757, 114] on span "Stop Loss" at bounding box center [767, 115] width 98 height 7
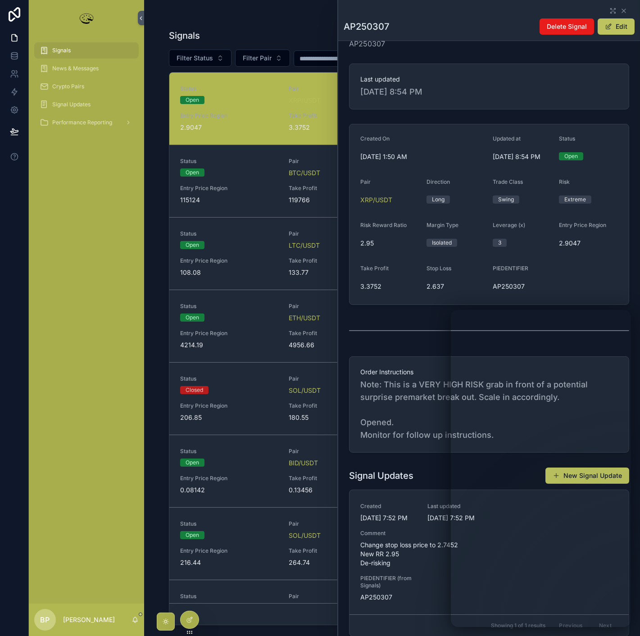
scroll to position [201, 0]
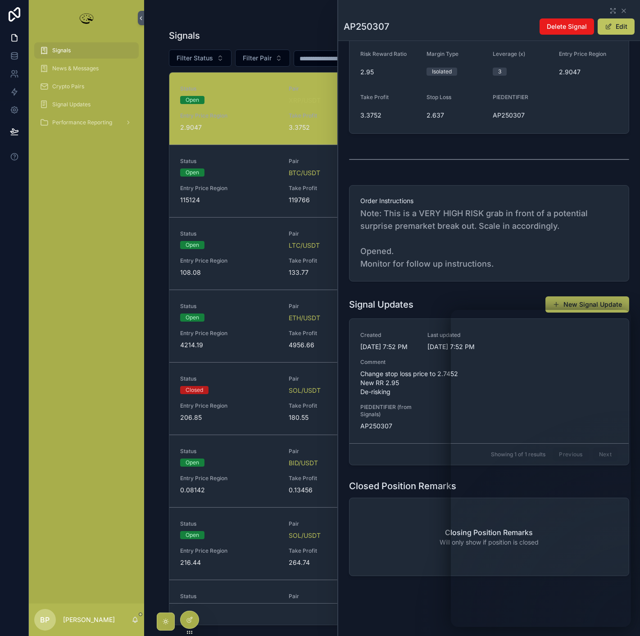
click at [586, 302] on button "New Signal Update" at bounding box center [587, 304] width 84 height 16
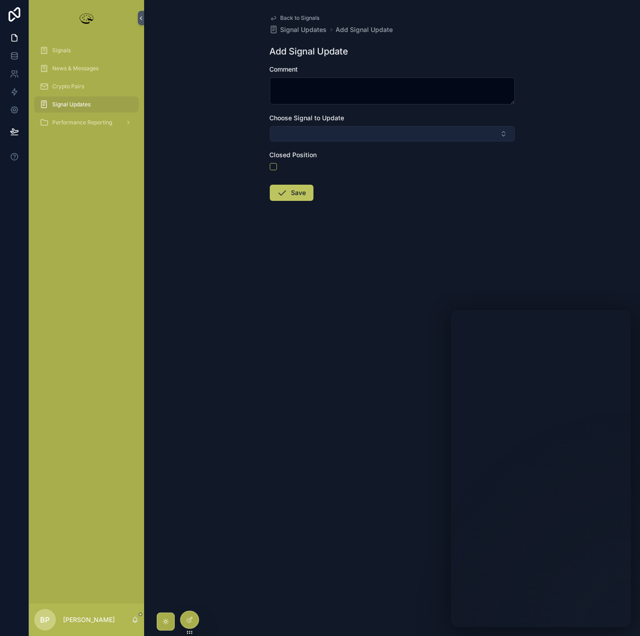
click at [302, 131] on button "Select Button" at bounding box center [392, 133] width 245 height 15
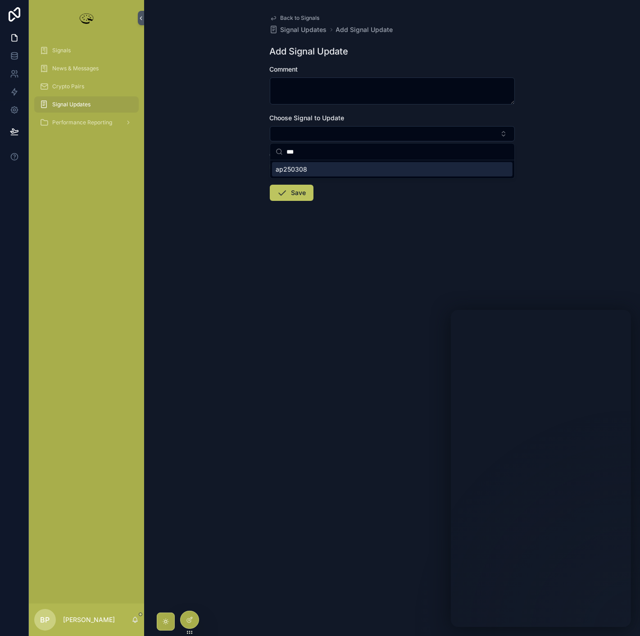
type input "***"
click at [304, 172] on span "ap250308" at bounding box center [292, 169] width 32 height 9
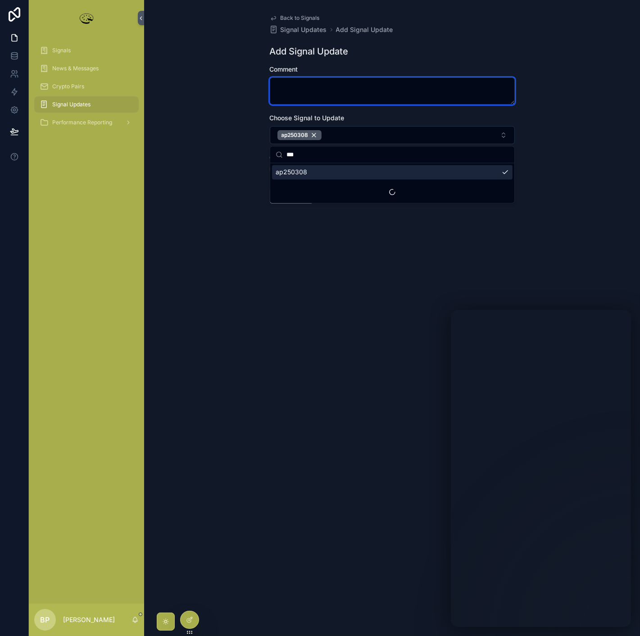
click at [303, 92] on textarea "scrollable content" at bounding box center [392, 90] width 245 height 27
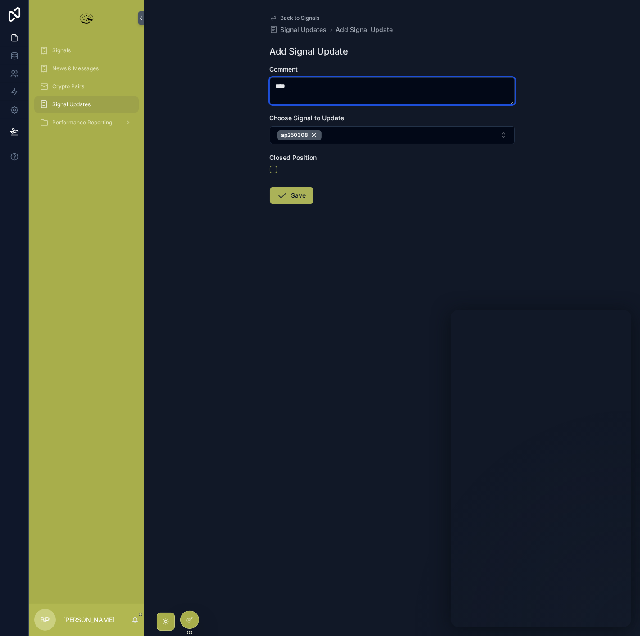
type textarea "****"
click at [296, 193] on button "Save" at bounding box center [292, 195] width 44 height 16
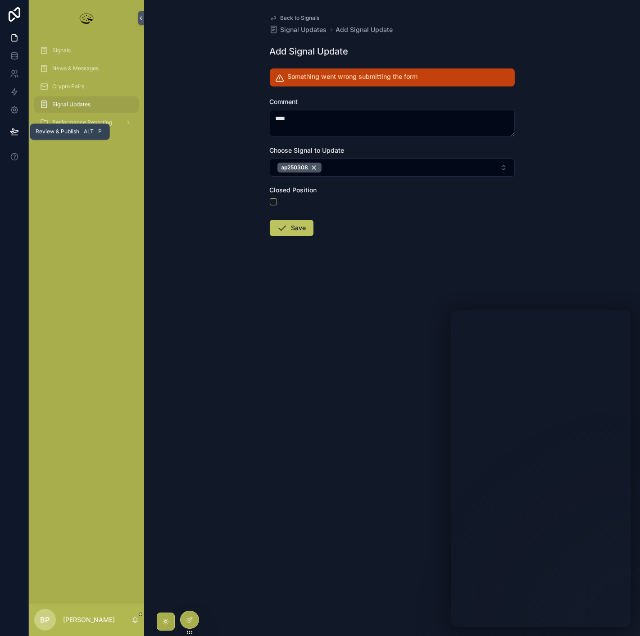
click at [17, 129] on icon at bounding box center [14, 131] width 9 height 9
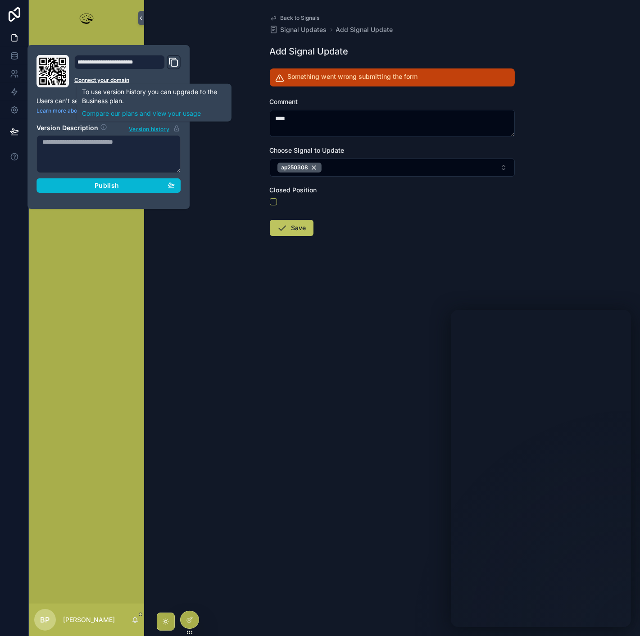
click at [158, 131] on span "Version history" at bounding box center [149, 128] width 41 height 9
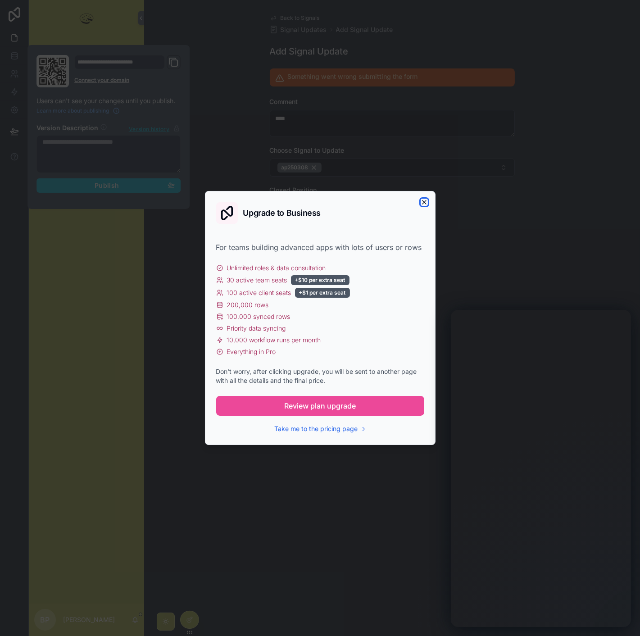
click at [426, 200] on icon "button" at bounding box center [424, 202] width 7 height 7
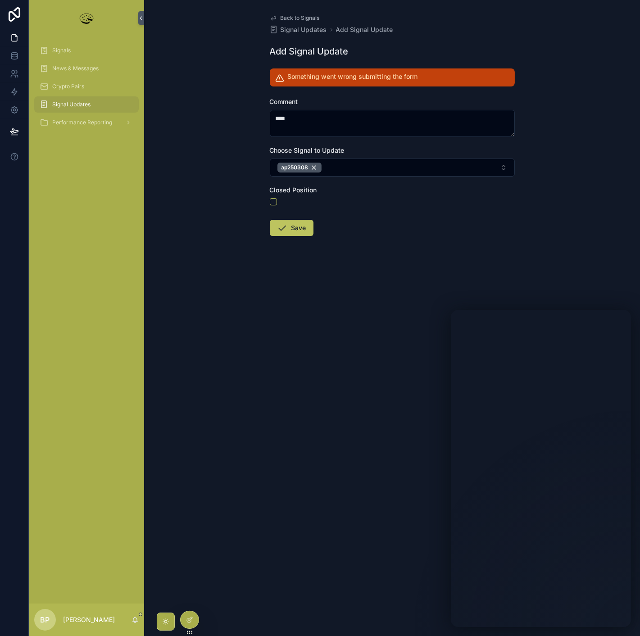
click at [219, 288] on div "Back to Signals Signal Updates Add Signal Update Add Signal Update Something we…" at bounding box center [392, 318] width 496 height 636
click at [12, 132] on icon at bounding box center [14, 131] width 9 height 9
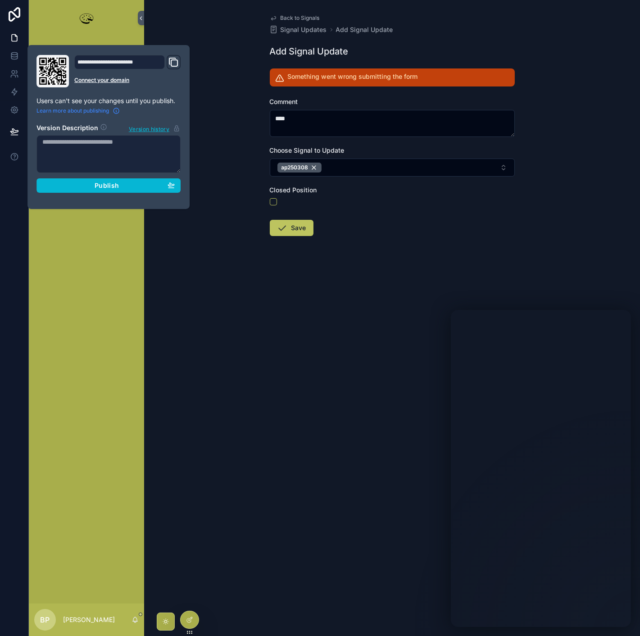
click at [116, 110] on icon at bounding box center [116, 110] width 0 height 0
click at [116, 186] on span "Publish" at bounding box center [107, 185] width 24 height 8
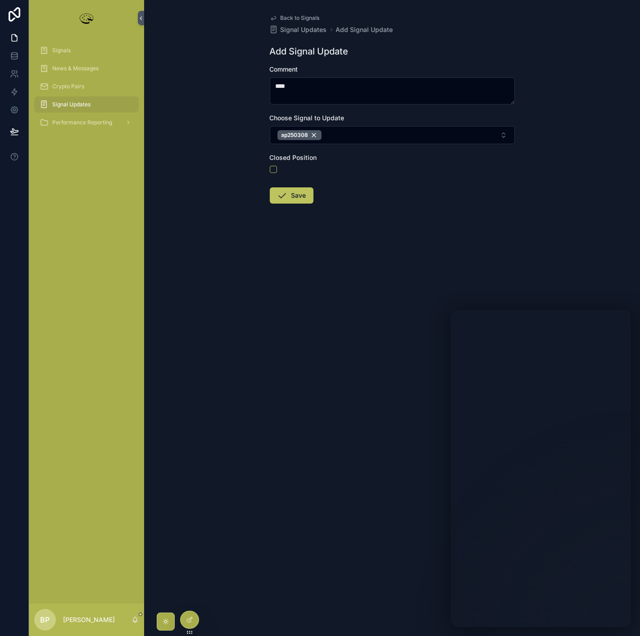
click at [231, 253] on div "Back to Signals Signal Updates Add Signal Update Add Signal Update Comment ****…" at bounding box center [392, 318] width 496 height 636
click at [292, 198] on button "Save" at bounding box center [292, 195] width 44 height 16
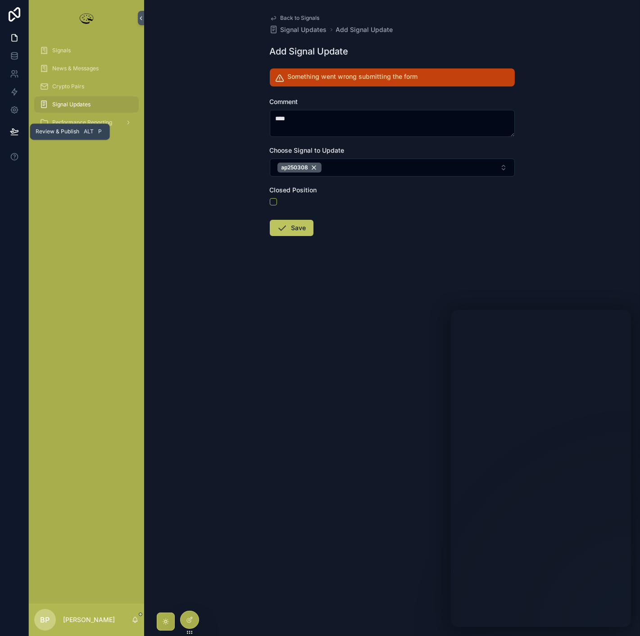
click at [13, 132] on icon at bounding box center [14, 131] width 9 height 9
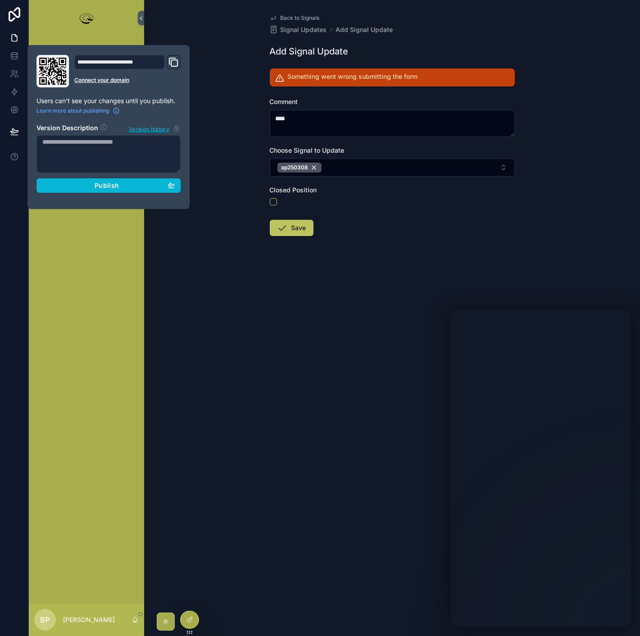
click at [102, 125] on icon at bounding box center [103, 126] width 7 height 7
click at [79, 120] on header "Version Description Version history" at bounding box center [108, 127] width 144 height 14
click at [239, 260] on div "Back to Signals Signal Updates Add Signal Update Add Signal Update Something we…" at bounding box center [392, 318] width 496 height 636
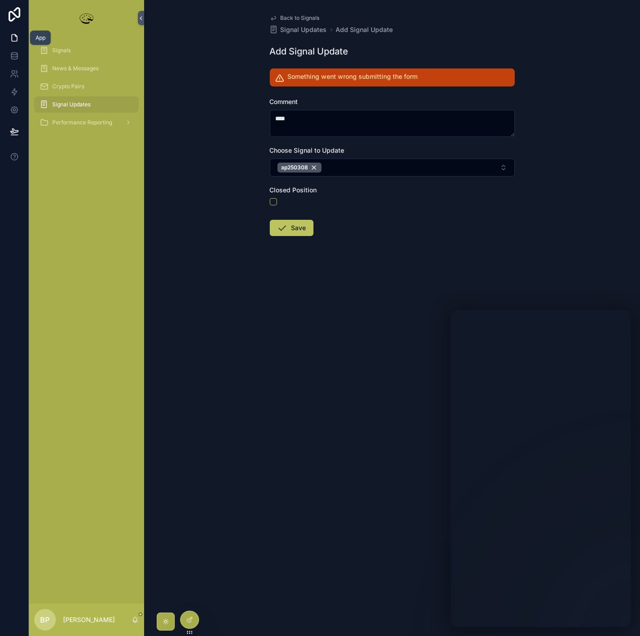
click at [10, 40] on icon at bounding box center [14, 37] width 9 height 9
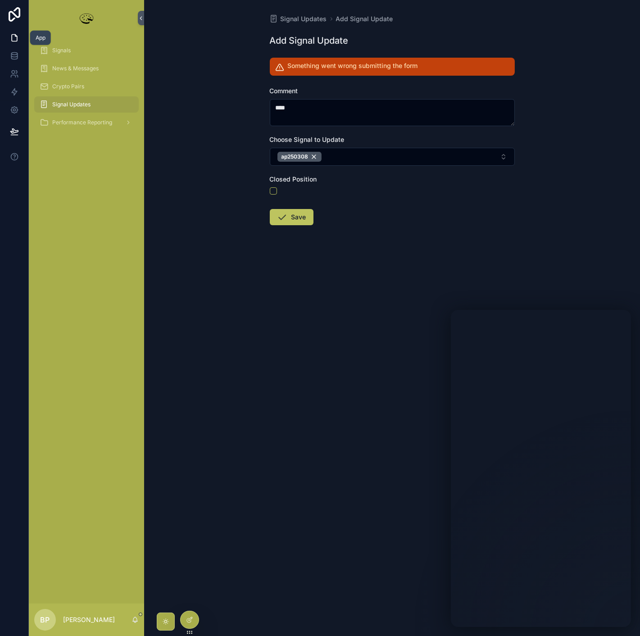
click at [12, 40] on icon at bounding box center [14, 38] width 5 height 7
click at [59, 55] on div "Signals" at bounding box center [87, 50] width 94 height 14
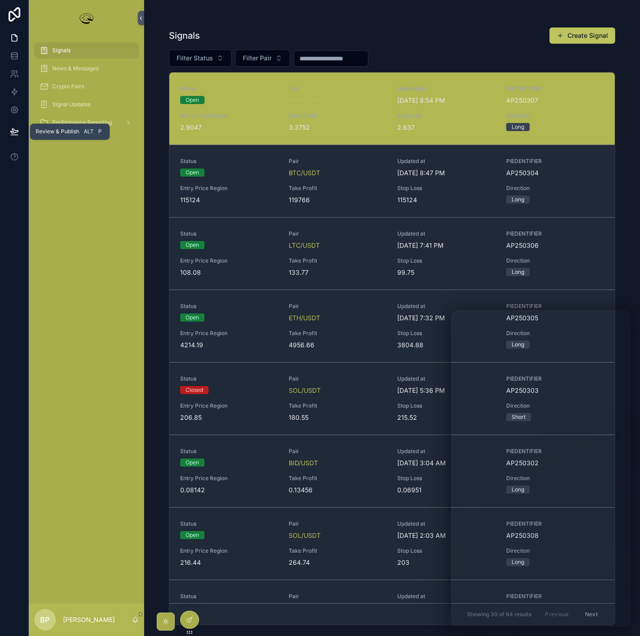
click at [15, 132] on icon at bounding box center [14, 131] width 8 height 5
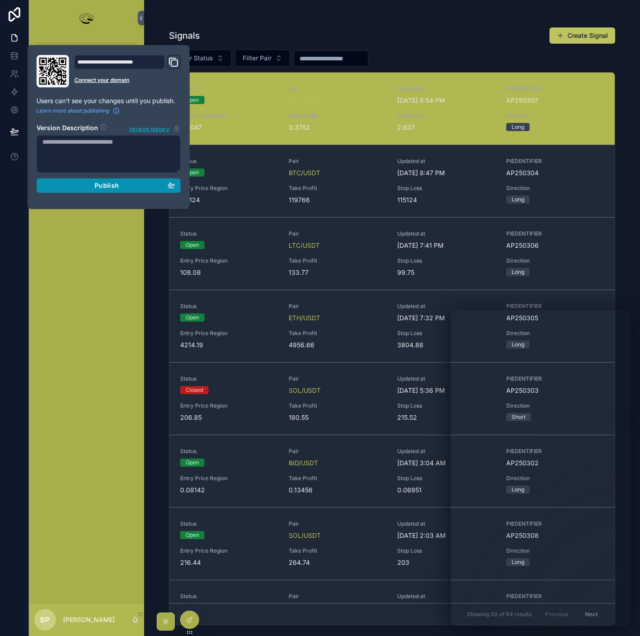
click at [87, 186] on div "Publish" at bounding box center [108, 185] width 132 height 8
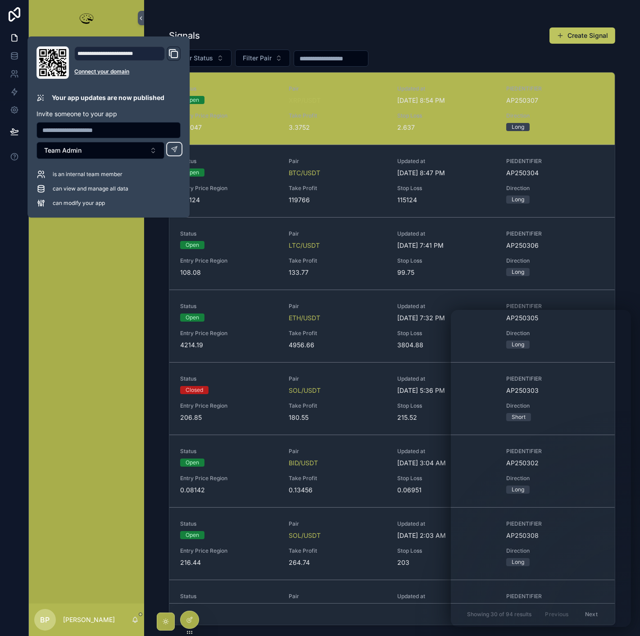
click at [109, 272] on div "Signals News & Messages Crypto Pairs Signal Updates Performance Reporting" at bounding box center [86, 319] width 115 height 567
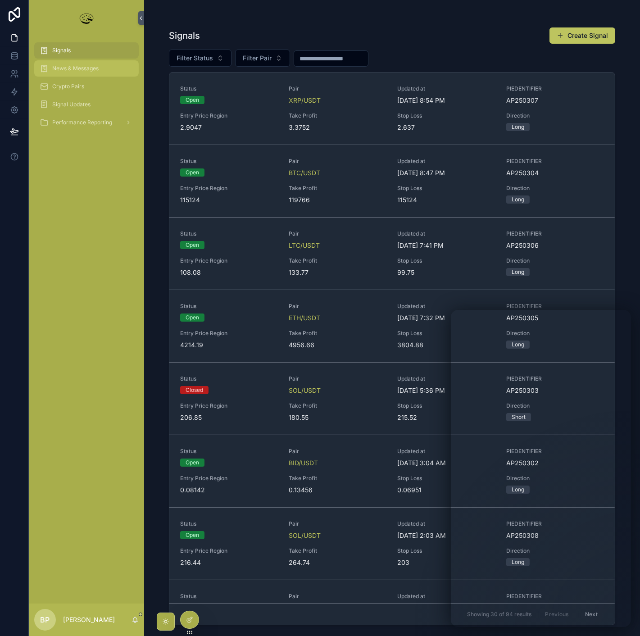
click at [64, 67] on span "News & Messages" at bounding box center [75, 68] width 46 height 7
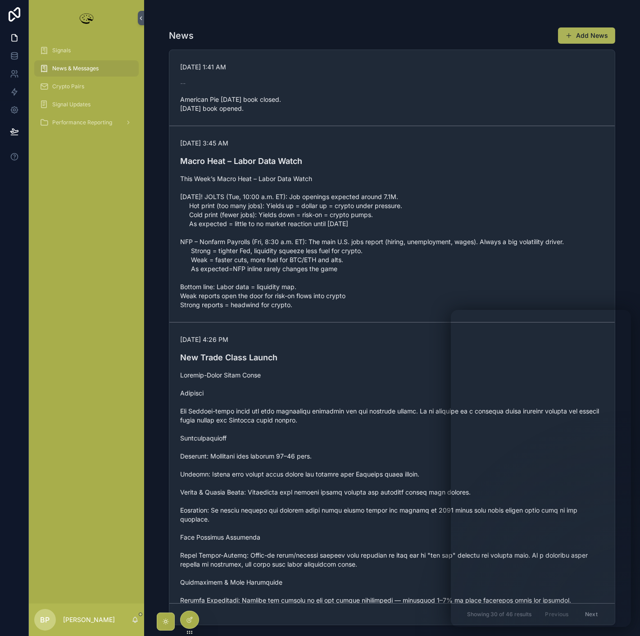
click at [589, 32] on button "Add News" at bounding box center [586, 35] width 57 height 16
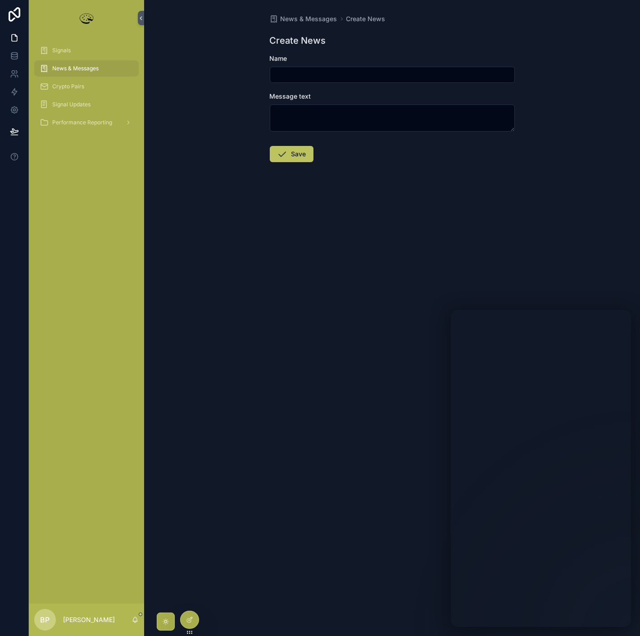
click at [284, 75] on input "scrollable content" at bounding box center [392, 74] width 244 height 13
type input "****"
click at [285, 113] on textarea "scrollable content" at bounding box center [392, 117] width 245 height 27
type textarea "****"
click at [302, 155] on button "Save" at bounding box center [292, 154] width 44 height 16
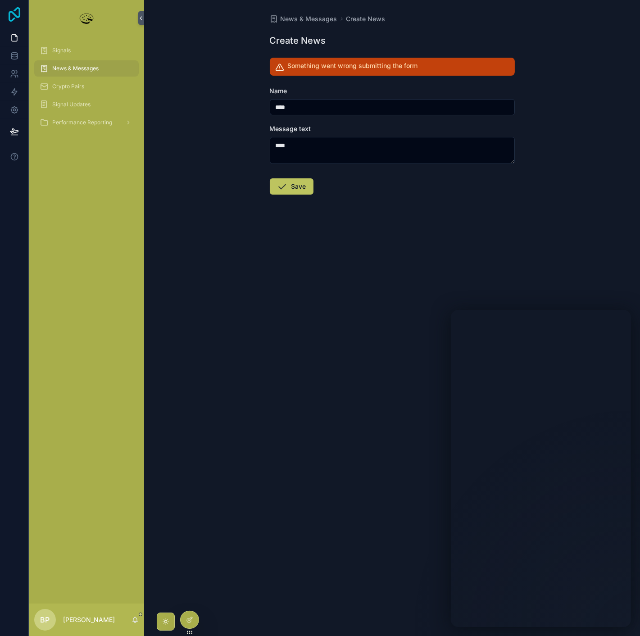
click at [11, 14] on icon at bounding box center [14, 14] width 18 height 14
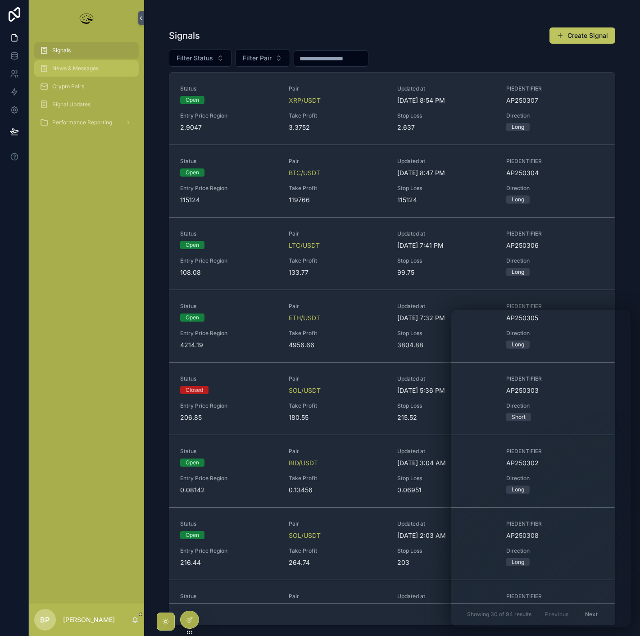
click at [78, 69] on span "News & Messages" at bounding box center [75, 68] width 46 height 7
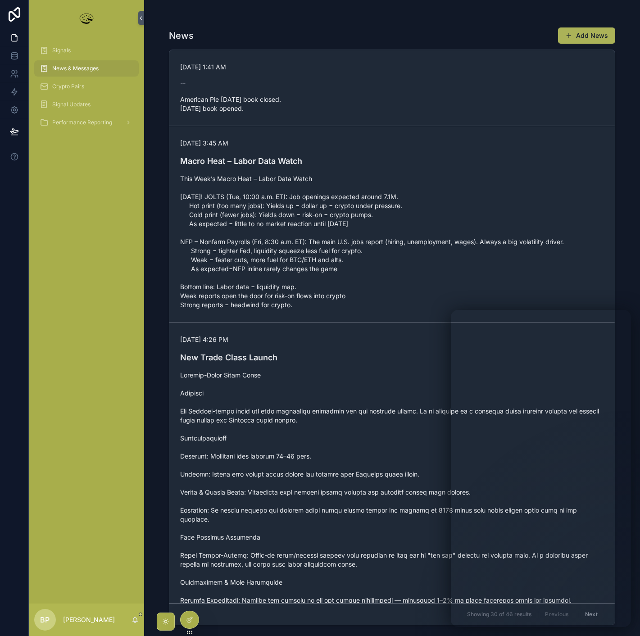
click at [581, 34] on button "Add News" at bounding box center [586, 35] width 57 height 16
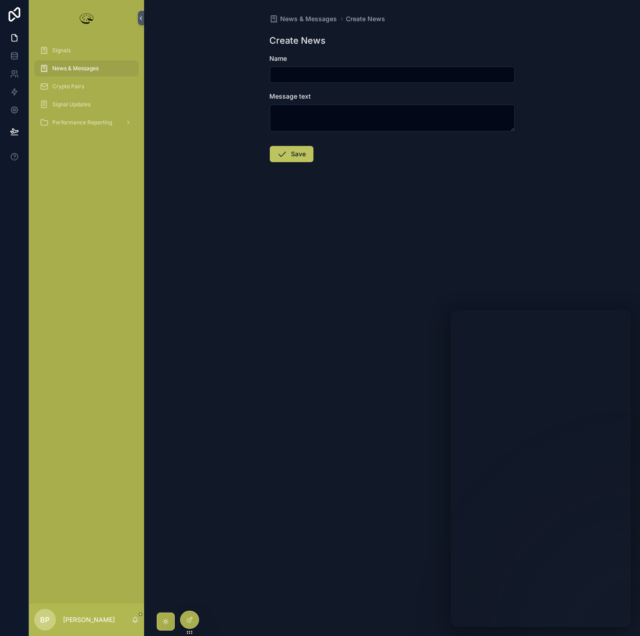
click at [308, 74] on input "scrollable content" at bounding box center [392, 74] width 244 height 13
type input "****"
click at [299, 109] on textarea "scrollable content" at bounding box center [392, 117] width 245 height 27
type textarea "****"
click at [299, 152] on button "Save" at bounding box center [292, 154] width 44 height 16
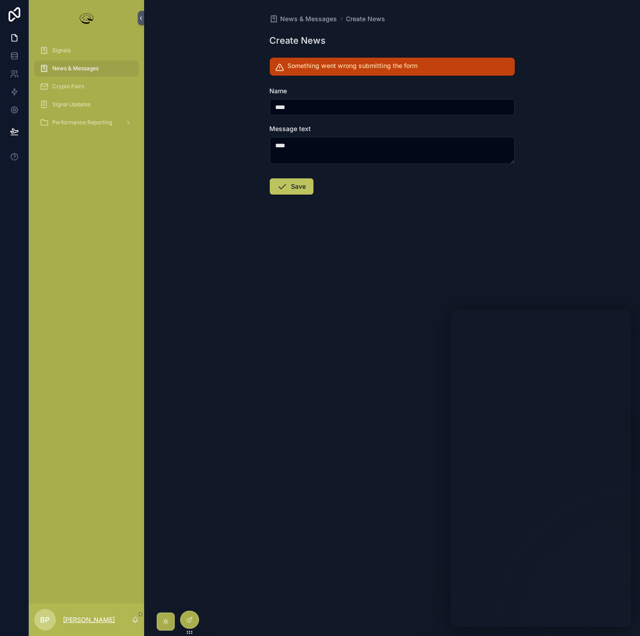
click at [80, 620] on p "[PERSON_NAME]" at bounding box center [89, 619] width 52 height 9
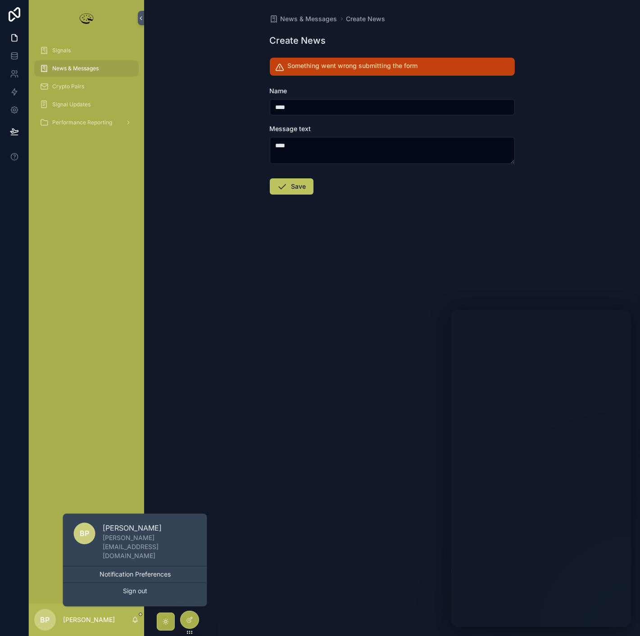
click at [92, 318] on div "Signals News & Messages Crypto Pairs Signal Updates Performance Reporting" at bounding box center [86, 319] width 115 height 567
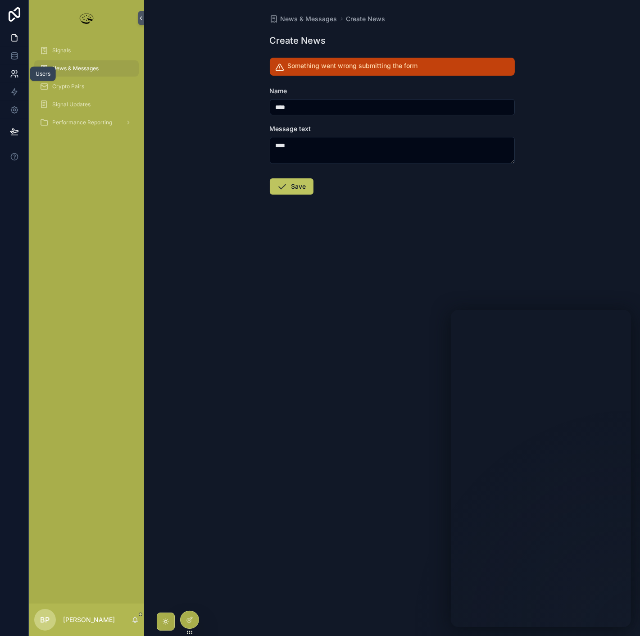
click at [14, 69] on icon at bounding box center [14, 73] width 9 height 9
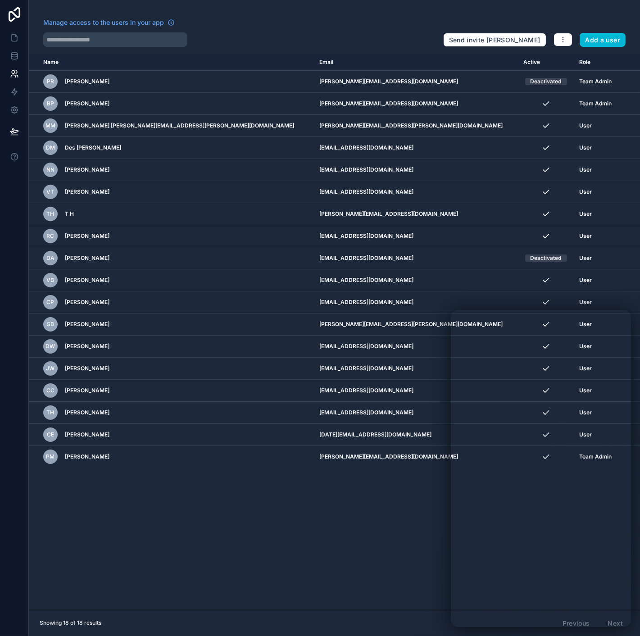
click at [401, 538] on div "Name Email Active Role [DOMAIN_NAME] PR [PERSON_NAME] [PERSON_NAME][EMAIL_ADDRE…" at bounding box center [334, 332] width 611 height 556
click at [10, 36] on icon at bounding box center [14, 37] width 9 height 9
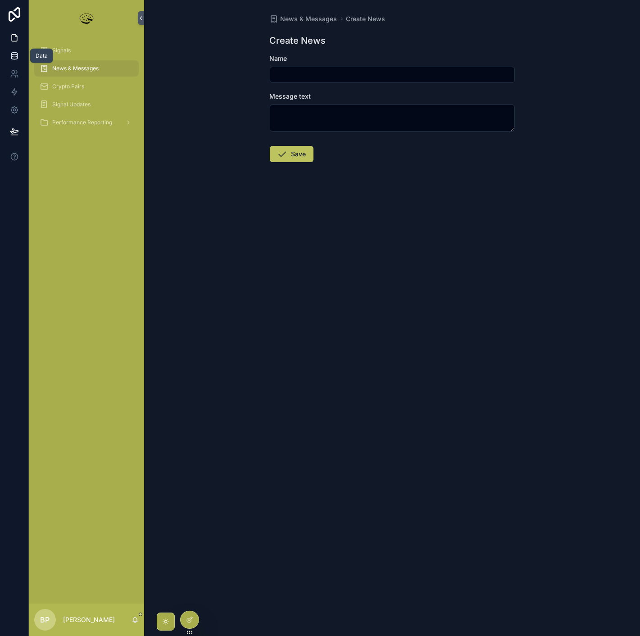
click at [11, 57] on icon at bounding box center [14, 58] width 6 height 4
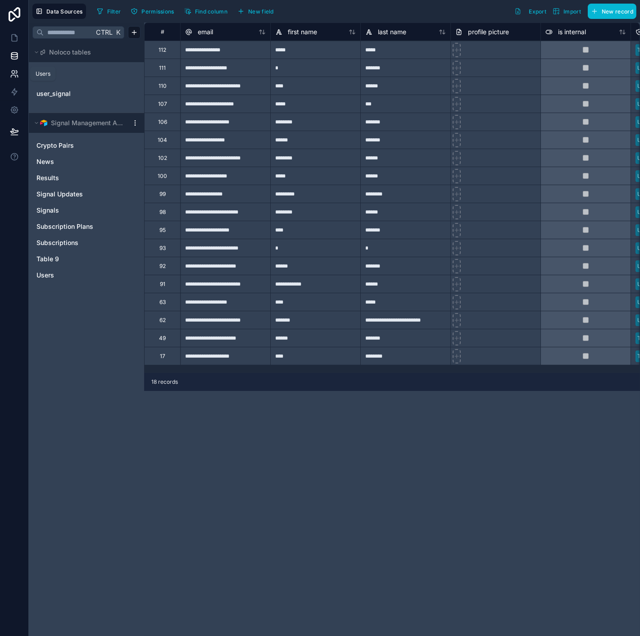
click at [12, 72] on icon at bounding box center [13, 72] width 3 height 3
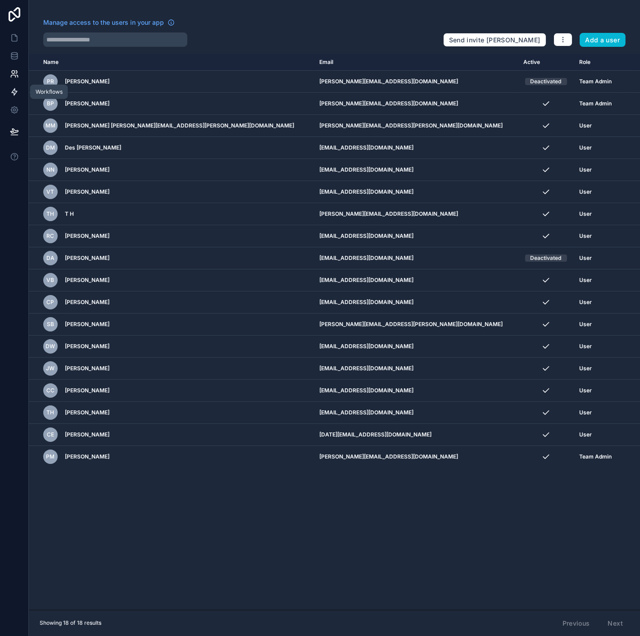
click at [12, 91] on icon at bounding box center [14, 91] width 9 height 9
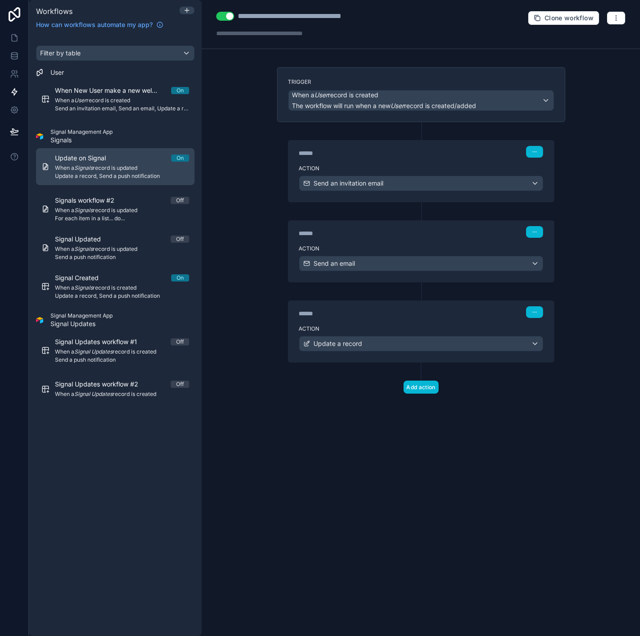
click at [107, 170] on span "When a Signals record is updated" at bounding box center [122, 167] width 134 height 7
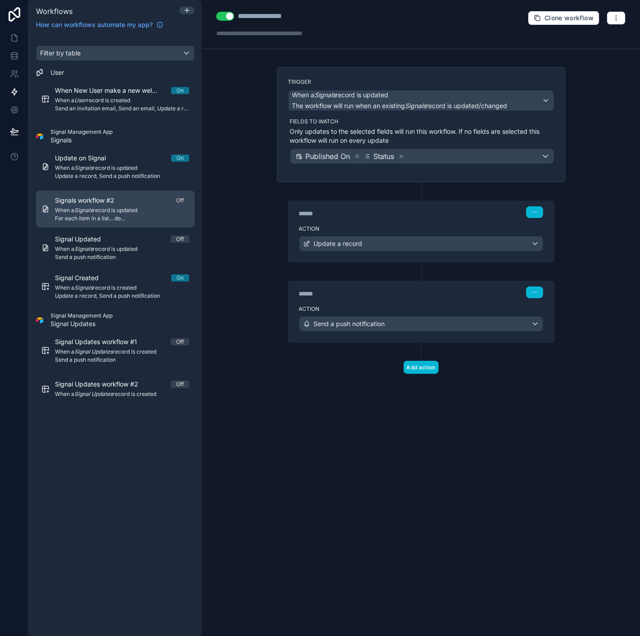
click at [108, 214] on div "Signals workflow #2 Off When a Signals record is updated For each item in a lis…" at bounding box center [122, 209] width 134 height 26
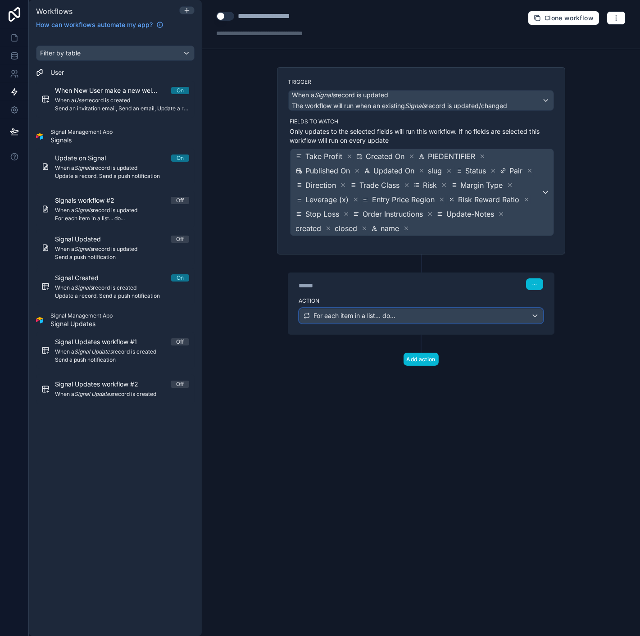
click at [530, 317] on div "For each item in a list... do..." at bounding box center [420, 315] width 243 height 14
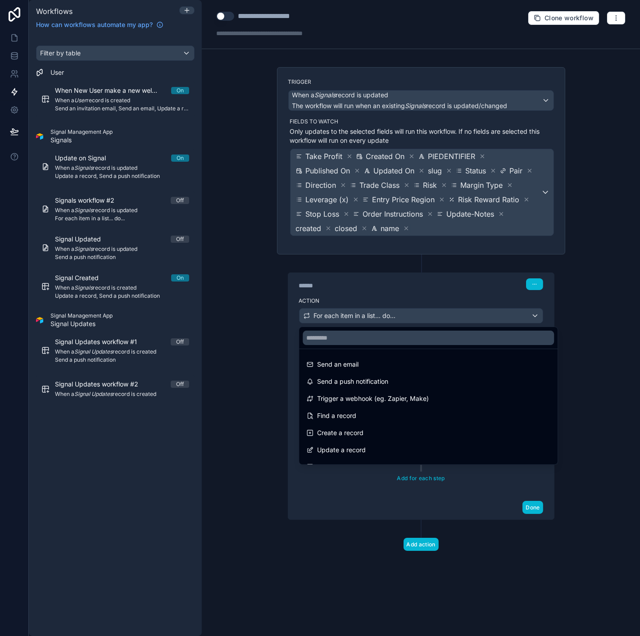
click at [530, 317] on div at bounding box center [320, 318] width 640 height 636
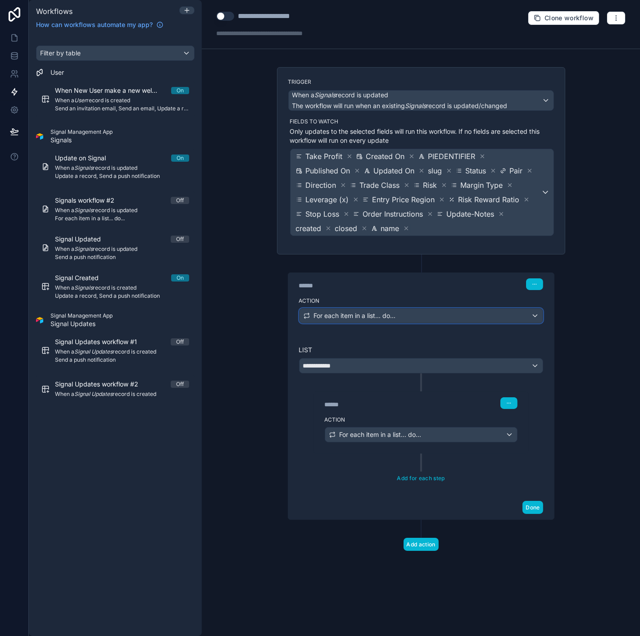
click at [530, 317] on div "For each item in a list... do..." at bounding box center [420, 315] width 243 height 14
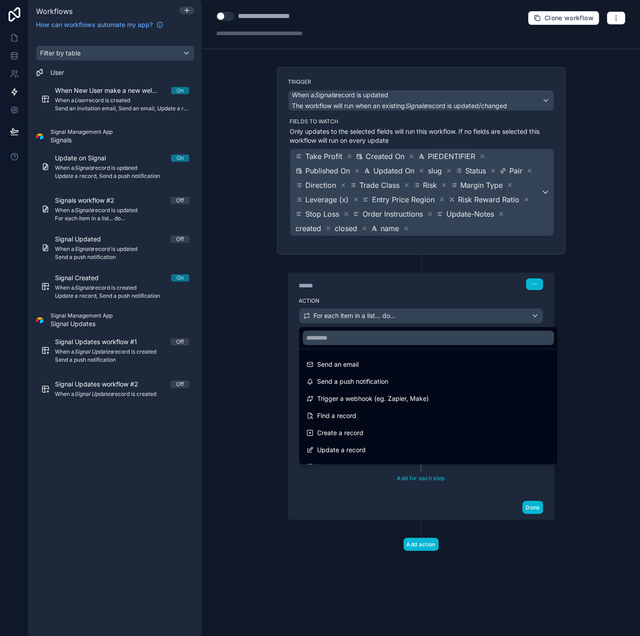
click at [582, 318] on div at bounding box center [320, 318] width 640 height 636
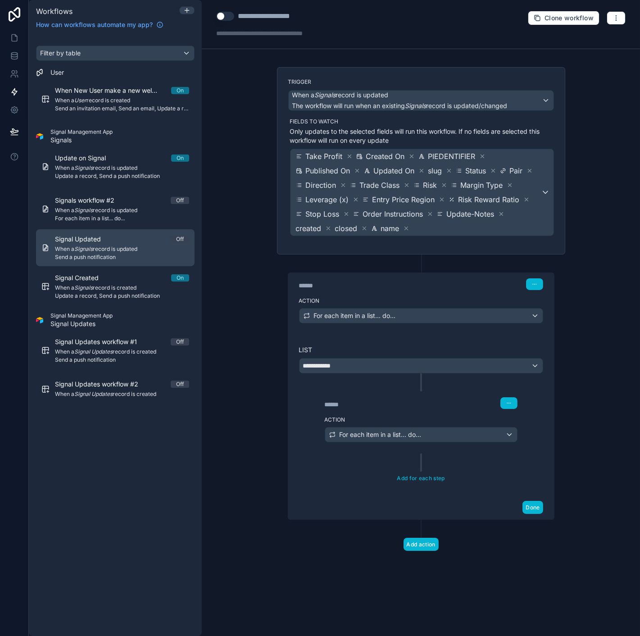
click at [97, 257] on span "Send a push notification" at bounding box center [122, 257] width 134 height 7
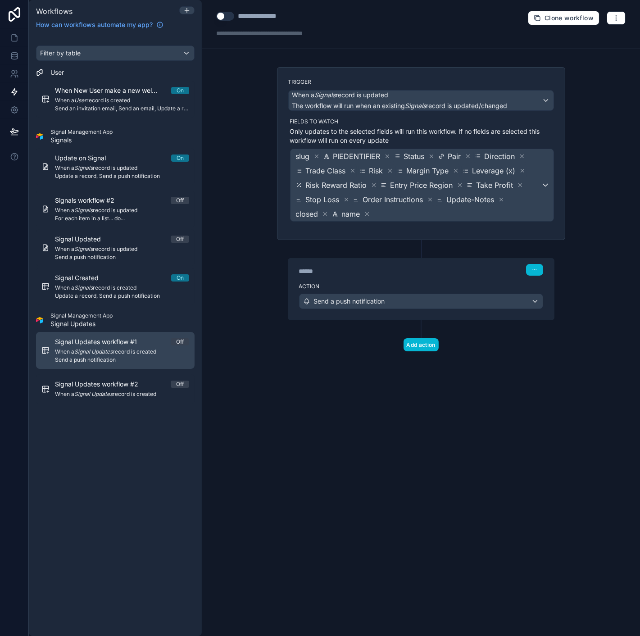
click at [96, 348] on em "Signal Updates" at bounding box center [93, 351] width 38 height 7
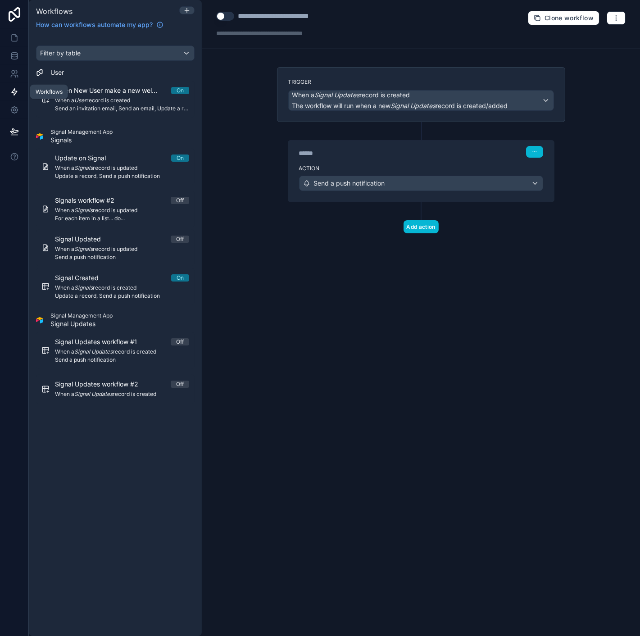
click at [11, 91] on icon at bounding box center [14, 91] width 9 height 9
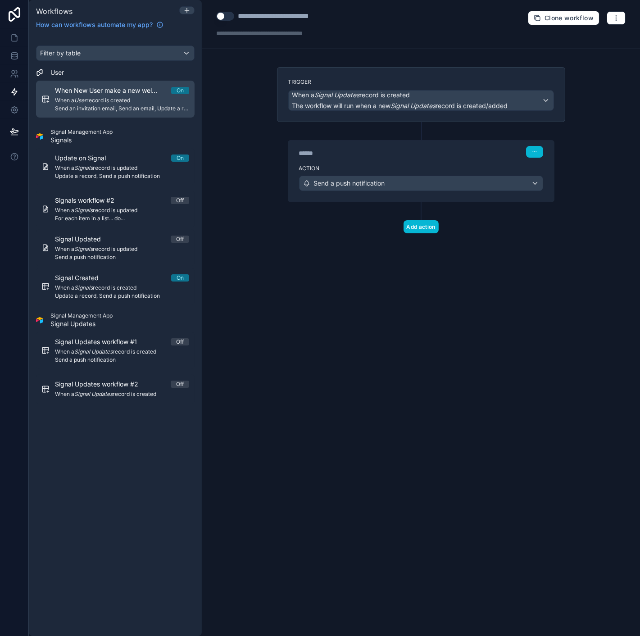
click at [80, 104] on span "When a User record is created" at bounding box center [122, 100] width 134 height 7
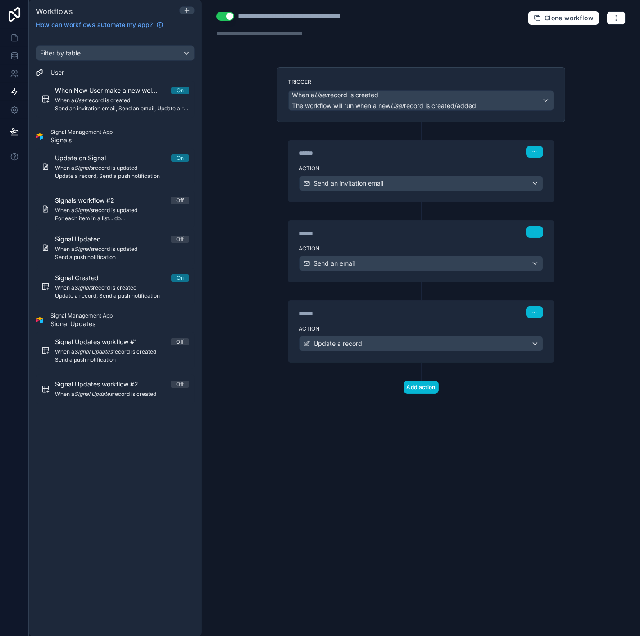
click at [91, 142] on span "Signals" at bounding box center [81, 140] width 62 height 9
click at [15, 74] on icon at bounding box center [14, 73] width 9 height 9
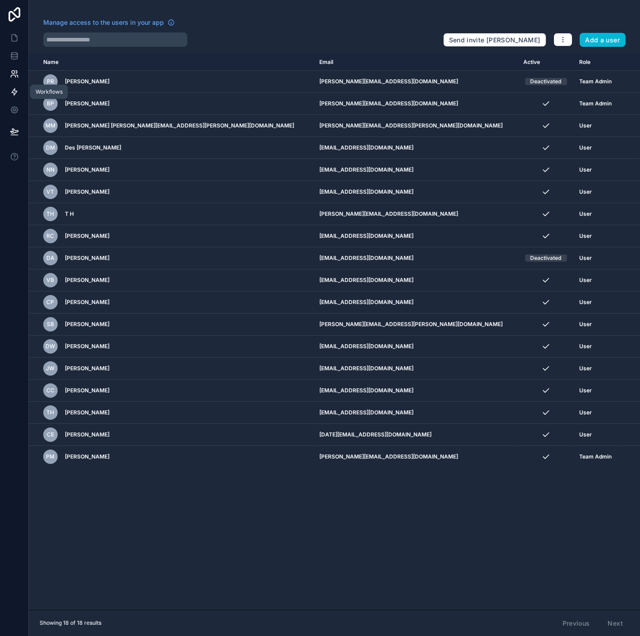
click at [14, 91] on icon at bounding box center [14, 92] width 5 height 7
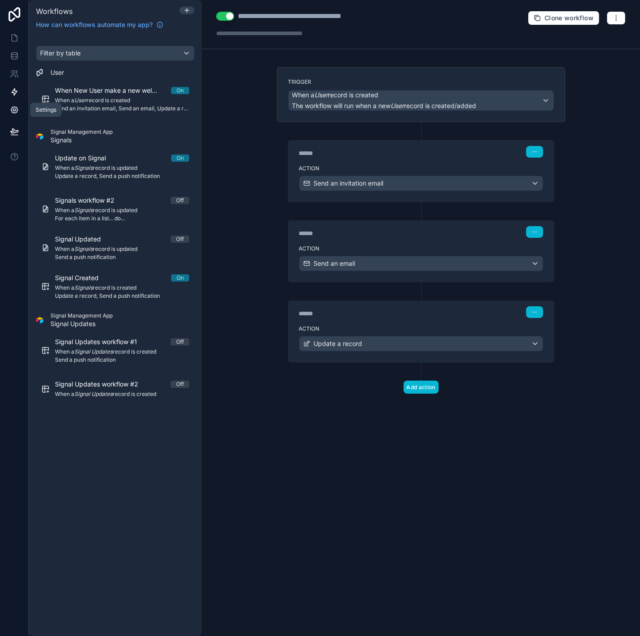
click at [16, 107] on icon at bounding box center [14, 110] width 7 height 7
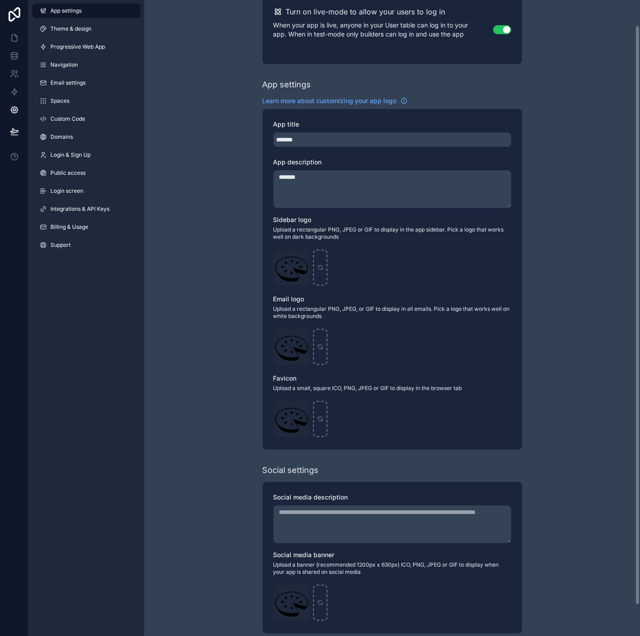
scroll to position [61, 0]
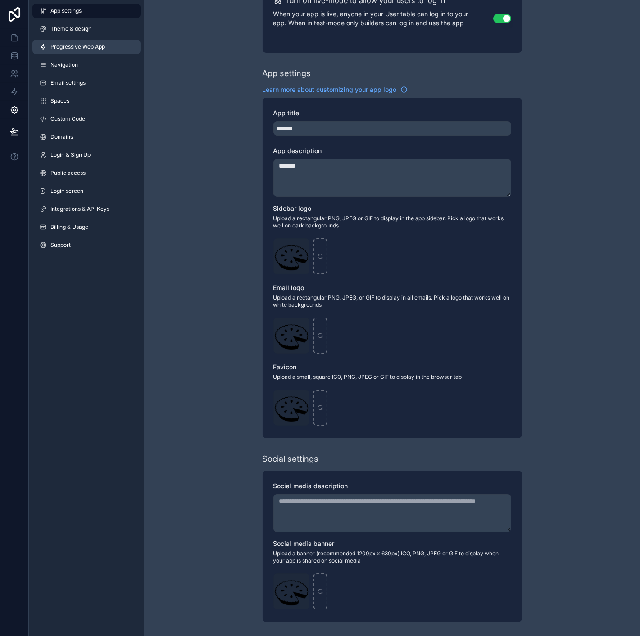
click at [96, 49] on span "Progressive Web App" at bounding box center [77, 46] width 54 height 7
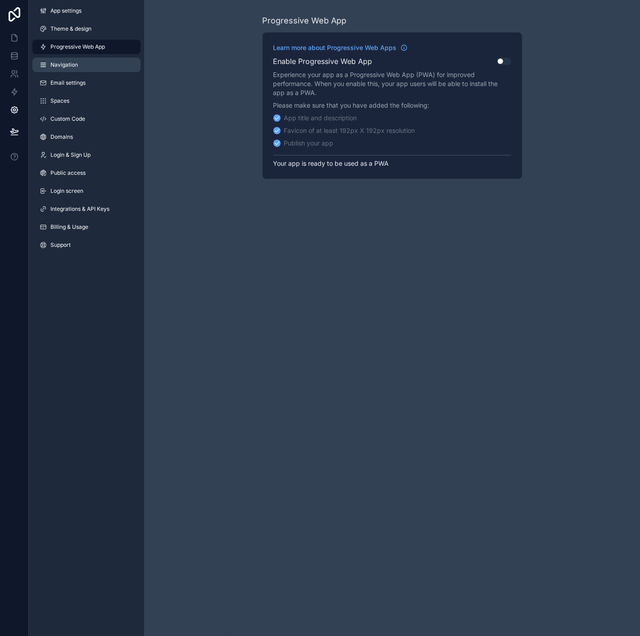
click at [95, 63] on link "Navigation" at bounding box center [86, 65] width 108 height 14
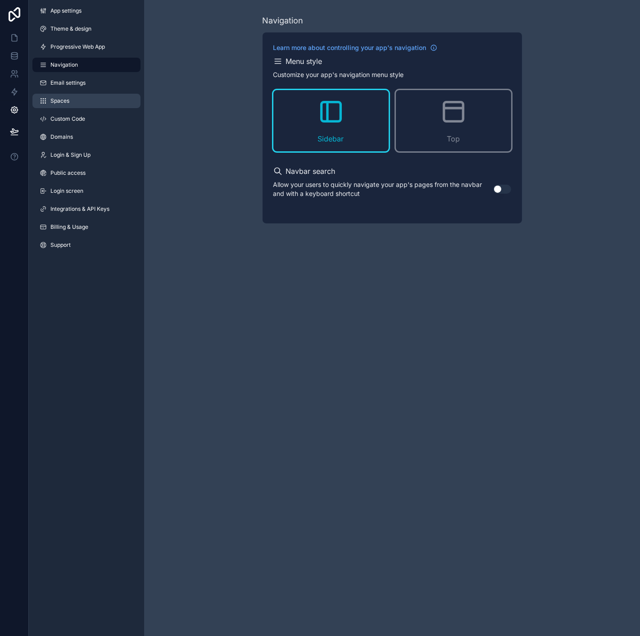
click at [89, 101] on link "Spaces" at bounding box center [86, 101] width 108 height 14
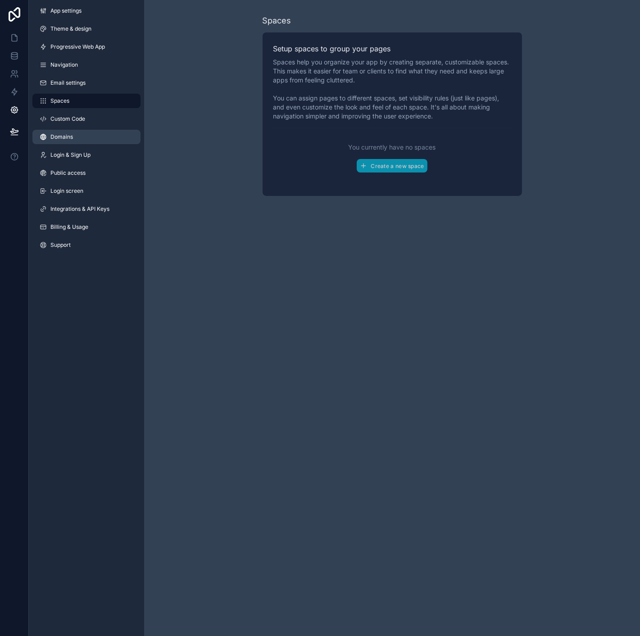
click at [90, 132] on link "Domains" at bounding box center [86, 137] width 108 height 14
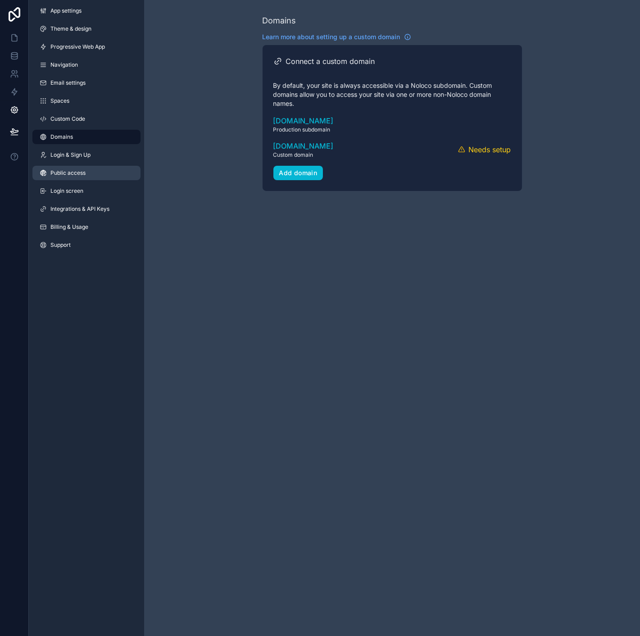
click at [87, 168] on link "Public access" at bounding box center [86, 173] width 108 height 14
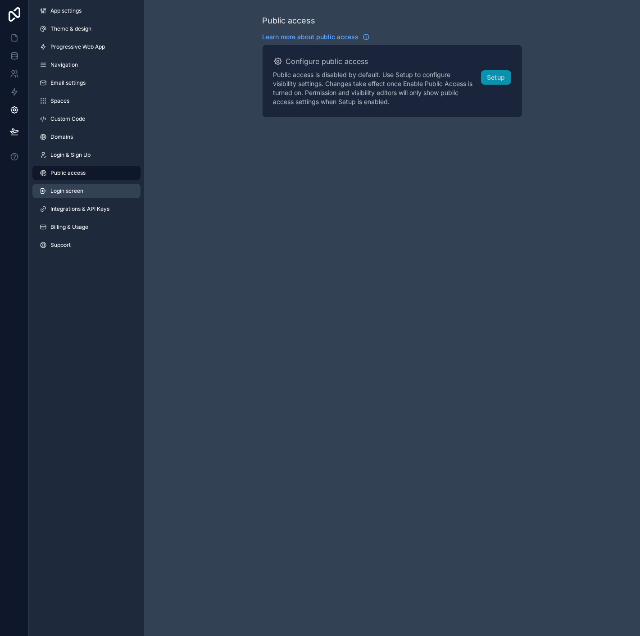
click at [88, 190] on link "Login screen" at bounding box center [86, 191] width 108 height 14
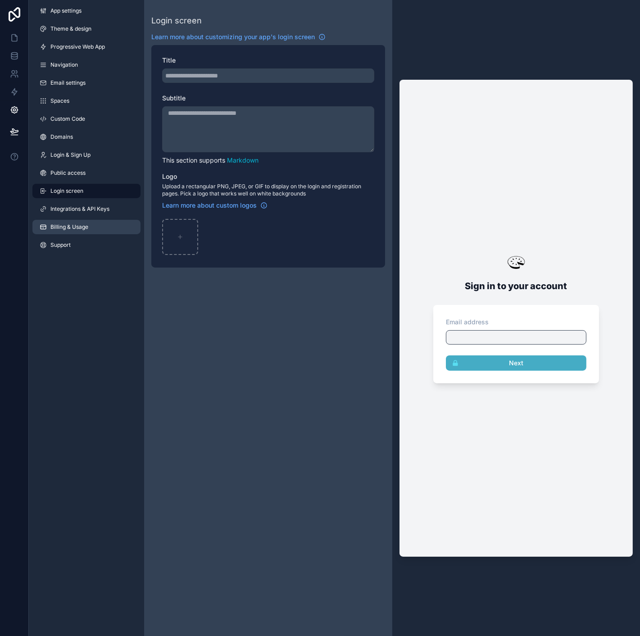
click at [80, 226] on span "Billing & Usage" at bounding box center [69, 226] width 38 height 7
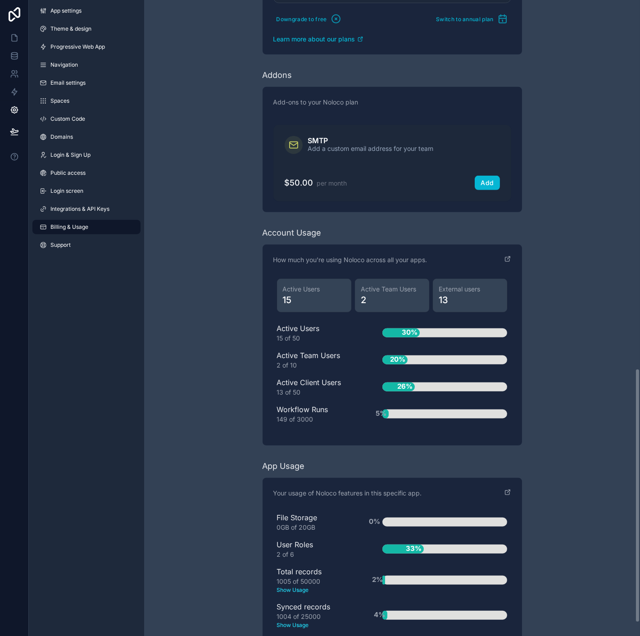
scroll to position [953, 0]
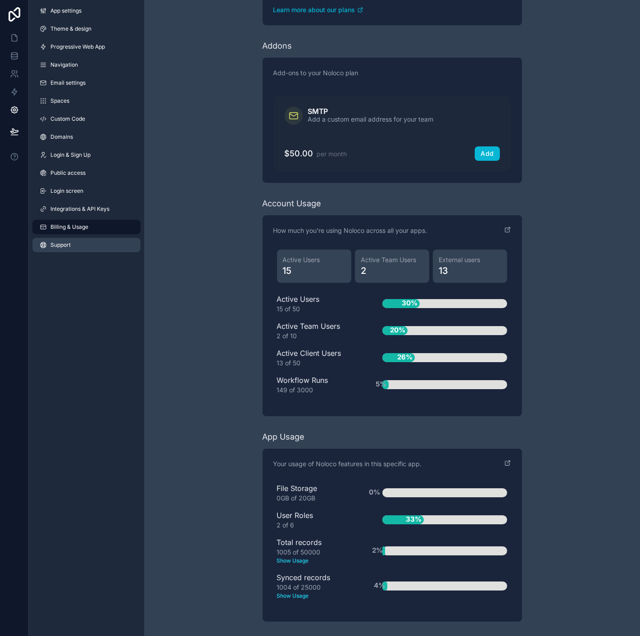
click at [67, 245] on span "Support" at bounding box center [60, 244] width 20 height 7
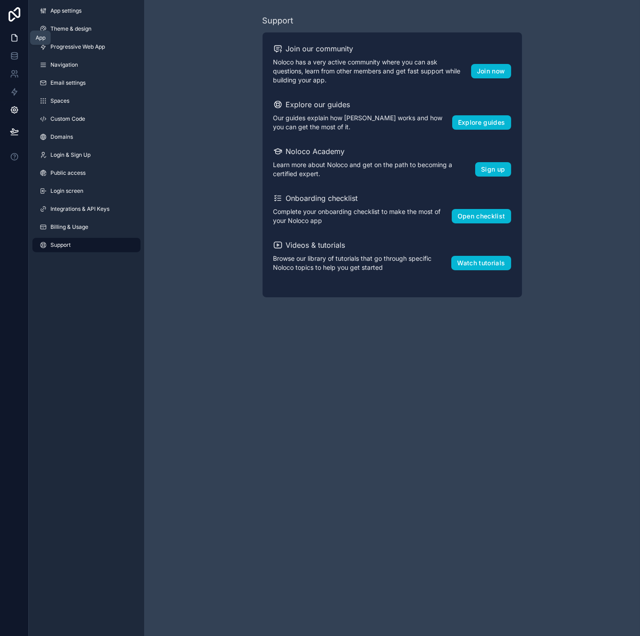
click at [10, 38] on icon at bounding box center [14, 37] width 9 height 9
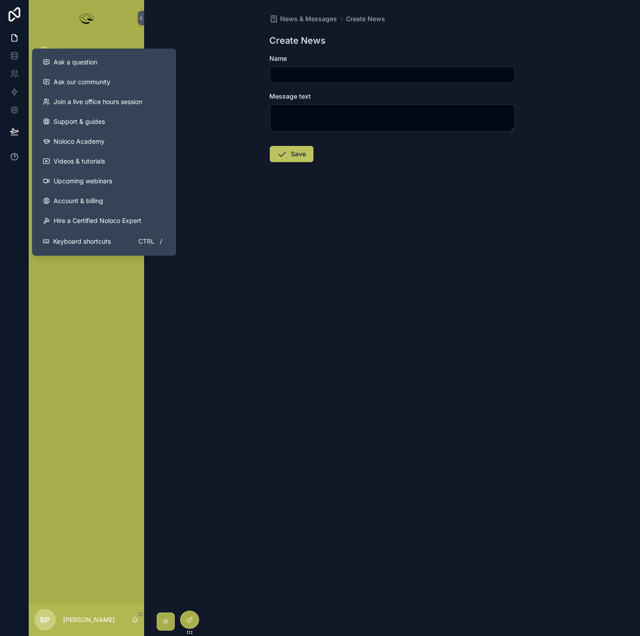
click at [14, 154] on icon at bounding box center [14, 156] width 9 height 9
click at [74, 64] on span "Ask a question" at bounding box center [76, 62] width 44 height 9
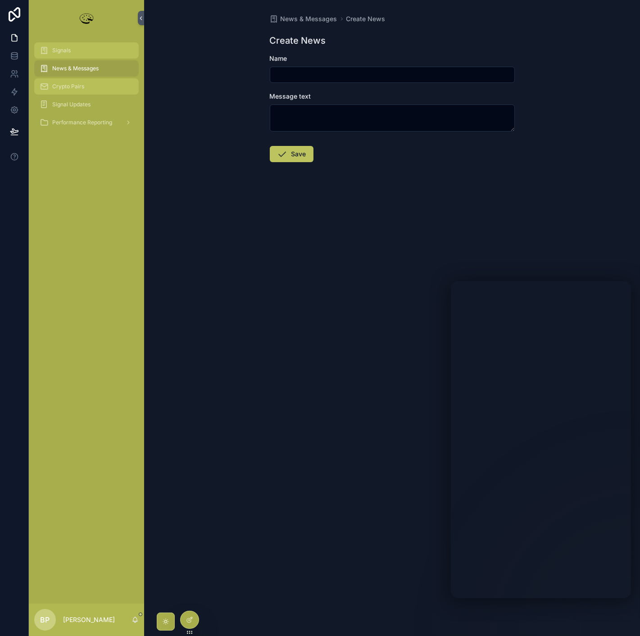
drag, startPoint x: 59, startPoint y: 44, endPoint x: 109, endPoint y: 91, distance: 68.5
click at [59, 44] on div "Signals" at bounding box center [87, 50] width 94 height 14
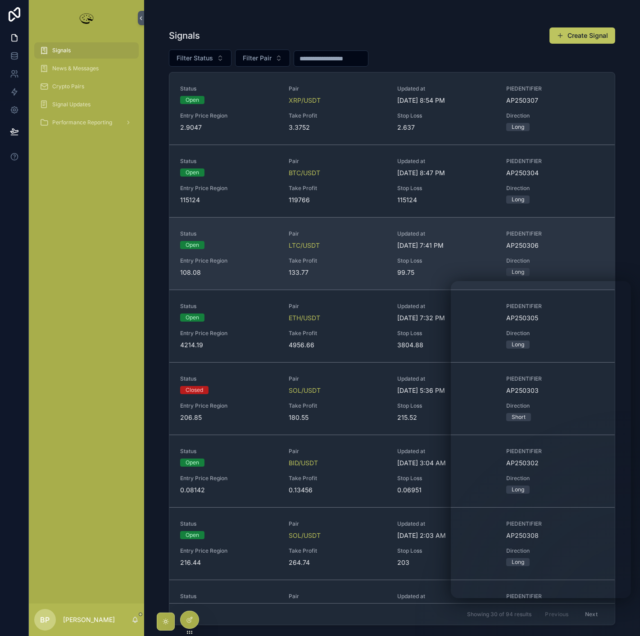
click at [349, 259] on span "Take Profit" at bounding box center [338, 260] width 98 height 7
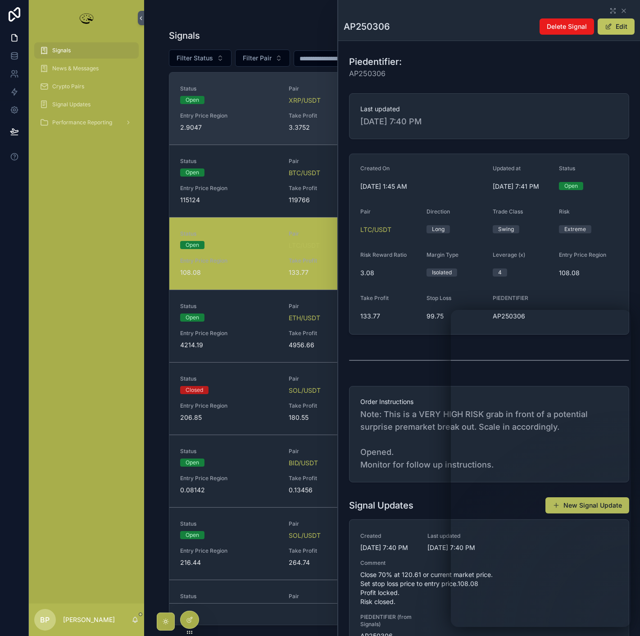
click at [248, 116] on span "Entry Price Region" at bounding box center [229, 115] width 98 height 7
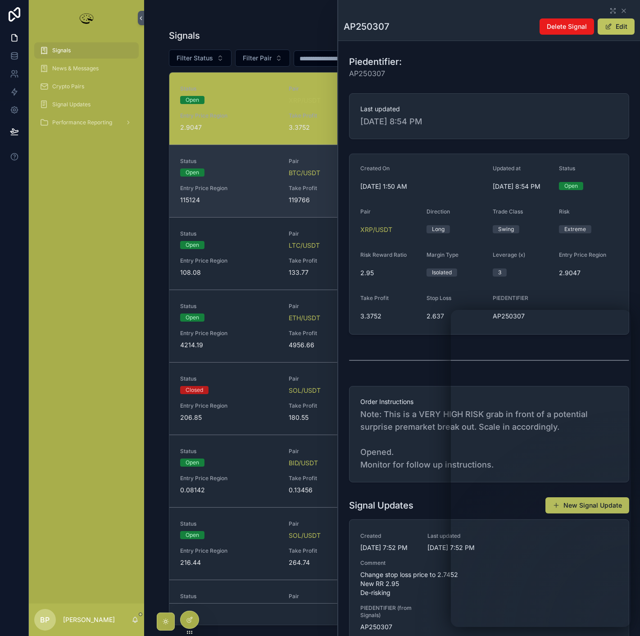
click at [251, 196] on span "115124" at bounding box center [229, 199] width 98 height 9
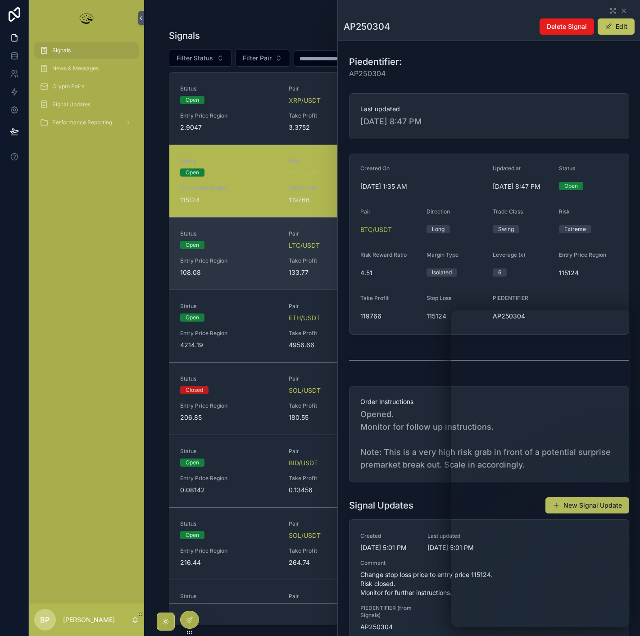
click at [251, 272] on span "108.08" at bounding box center [229, 272] width 98 height 9
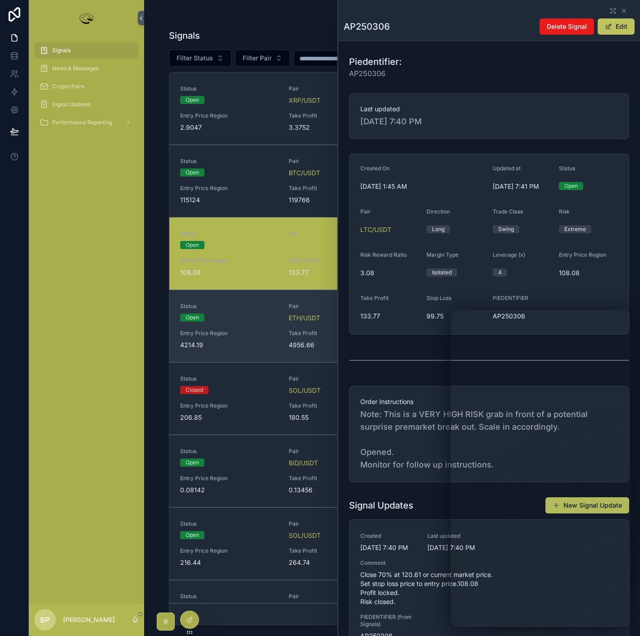
click at [244, 335] on span "Entry Price Region" at bounding box center [229, 333] width 98 height 7
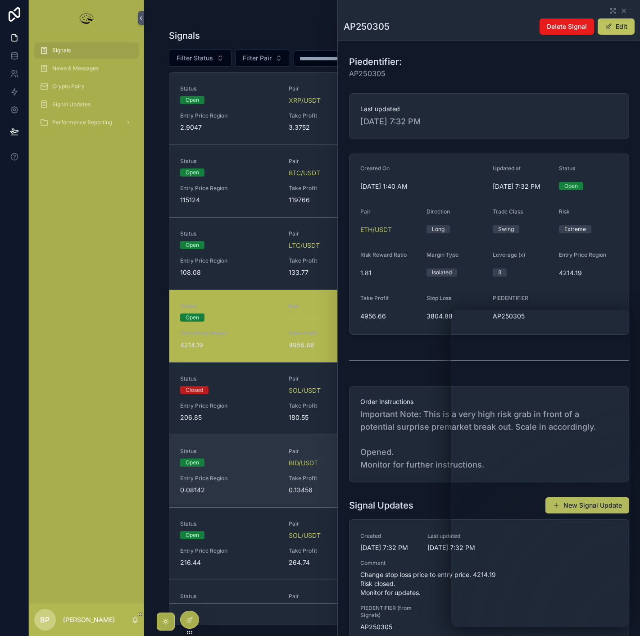
click at [246, 485] on span "0.08142" at bounding box center [229, 489] width 98 height 9
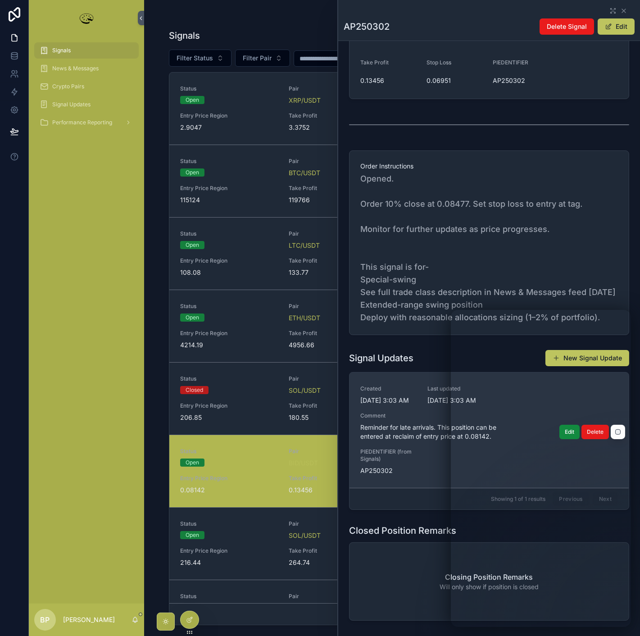
scroll to position [250, 0]
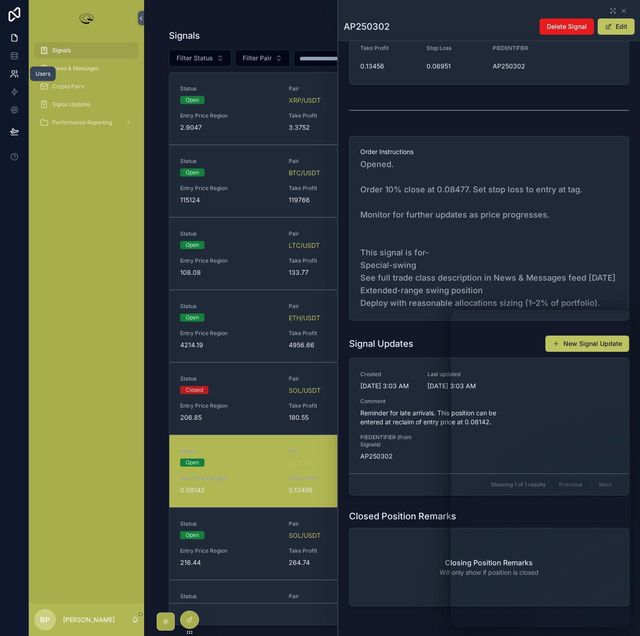
click at [15, 71] on icon at bounding box center [14, 73] width 9 height 9
